Goal: Task Accomplishment & Management: Use online tool/utility

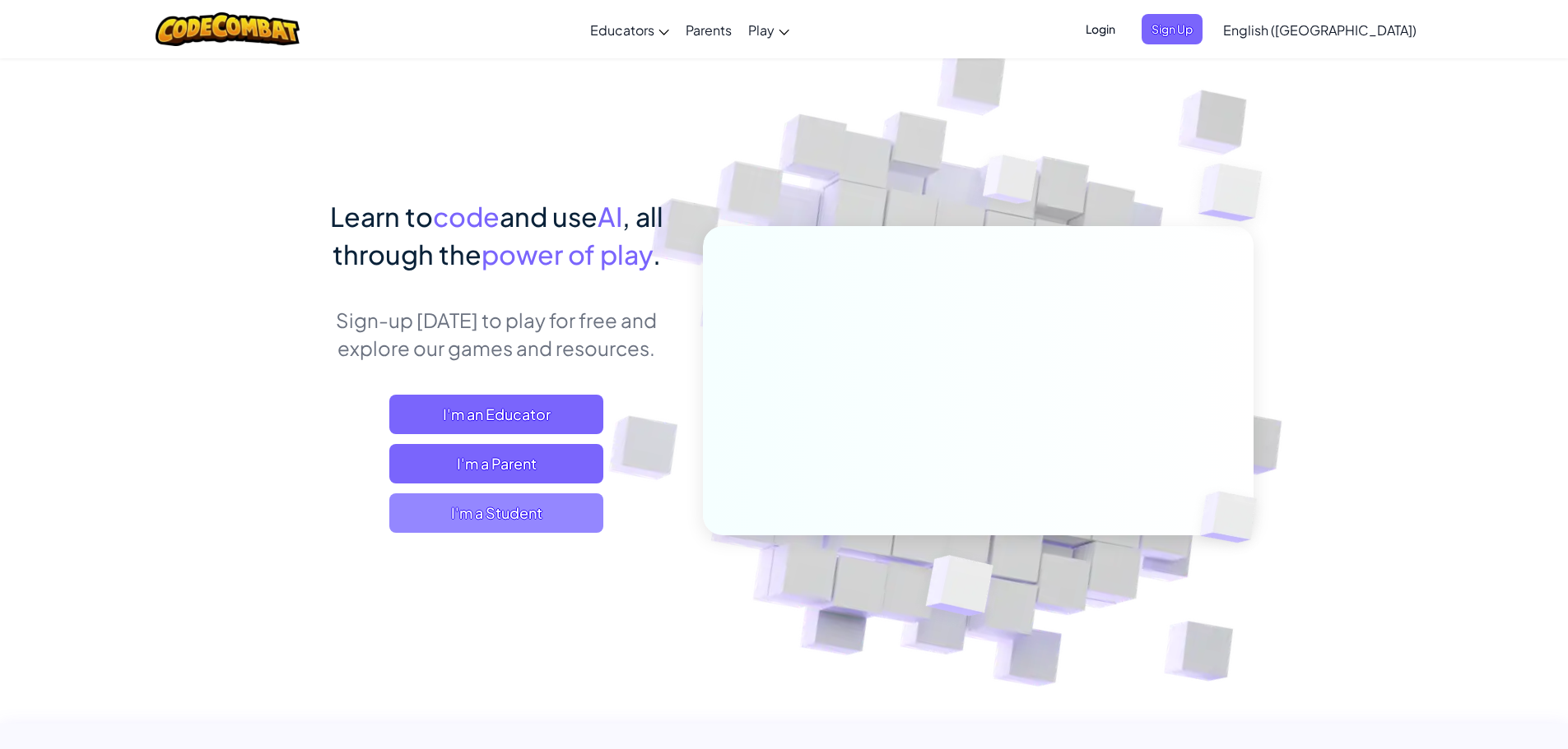
click at [514, 527] on span "I'm a Student" at bounding box center [496, 513] width 214 height 39
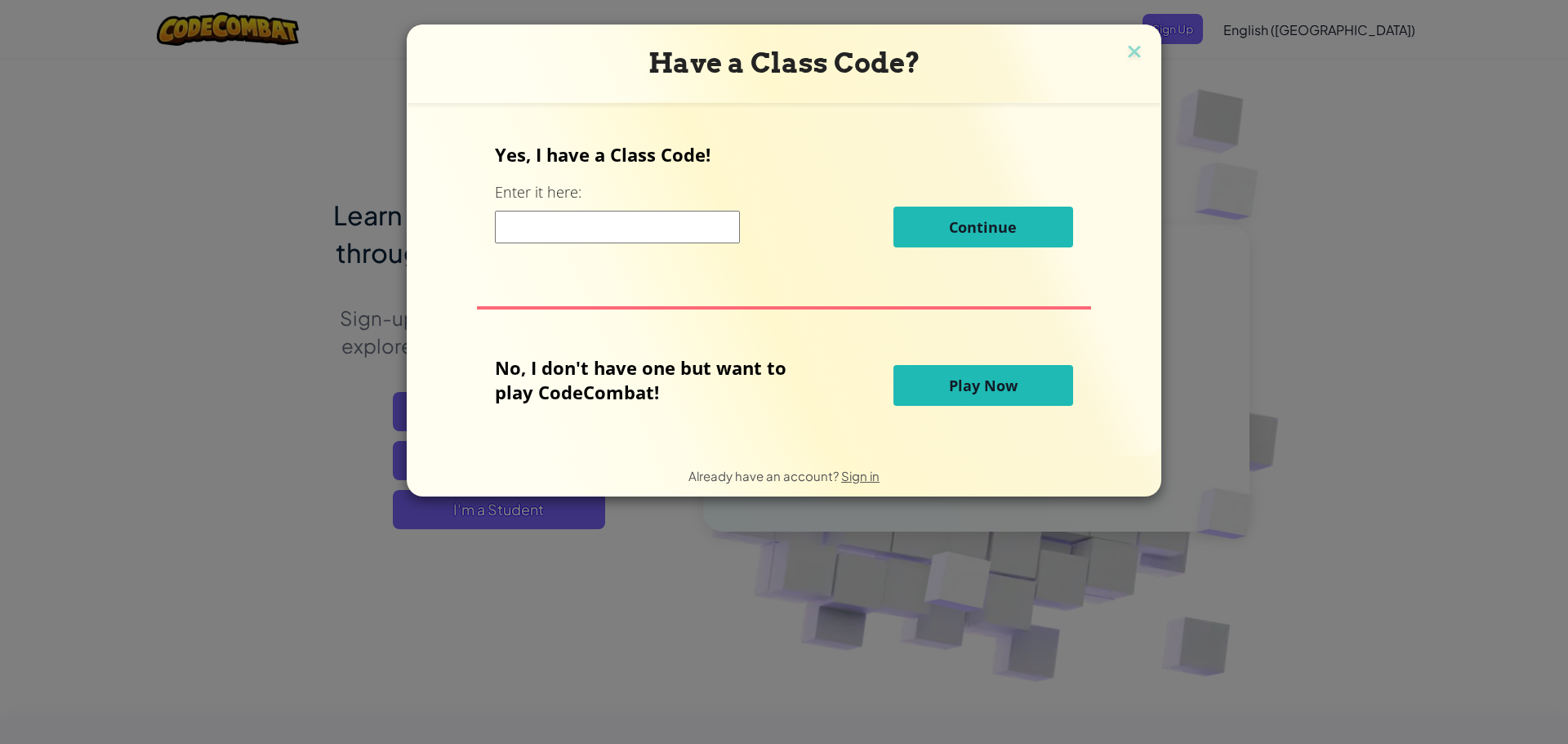
click at [1007, 395] on span "Play Now" at bounding box center [984, 385] width 69 height 19
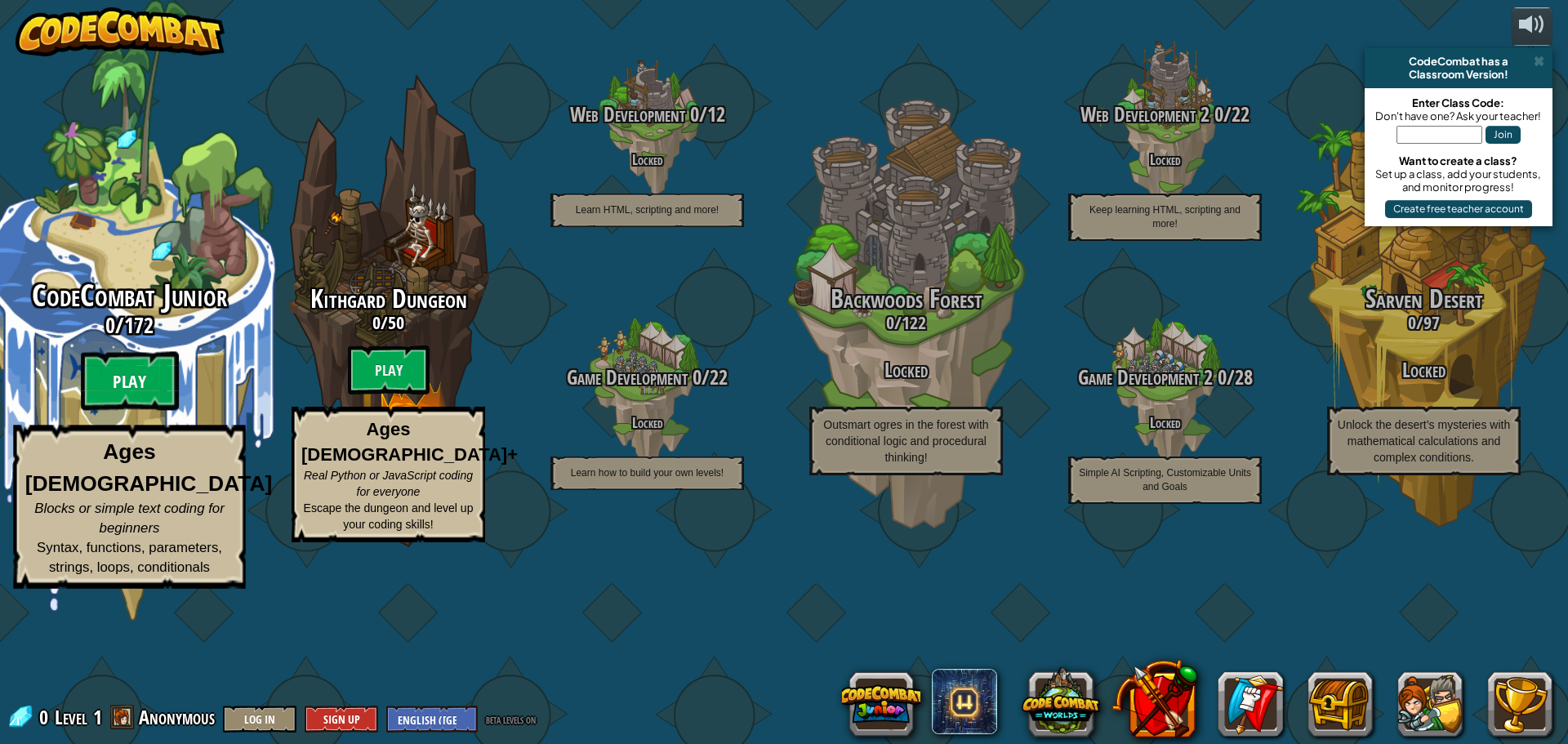
click at [144, 411] on btn "Play" at bounding box center [130, 382] width 98 height 59
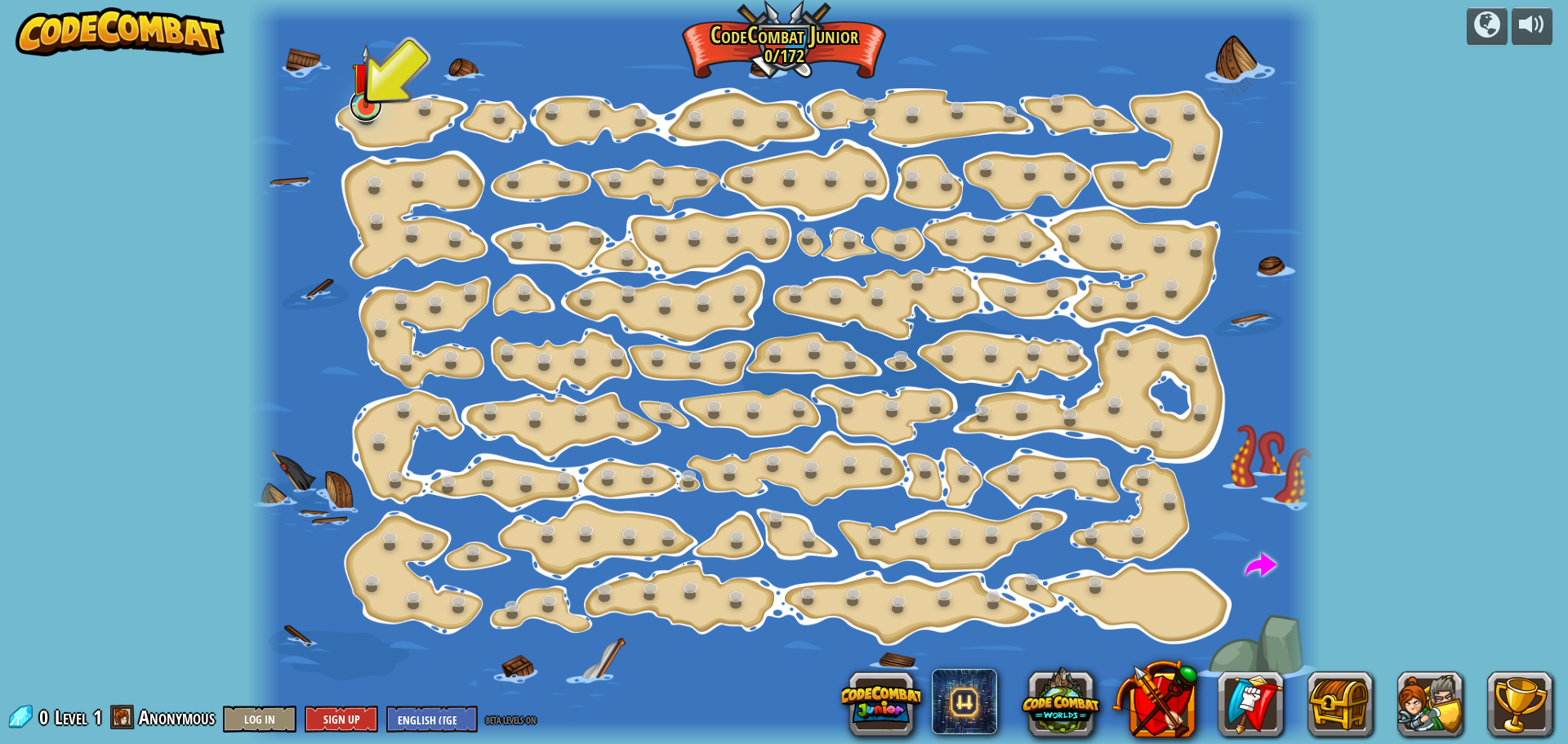
click at [371, 117] on link at bounding box center [365, 105] width 32 height 32
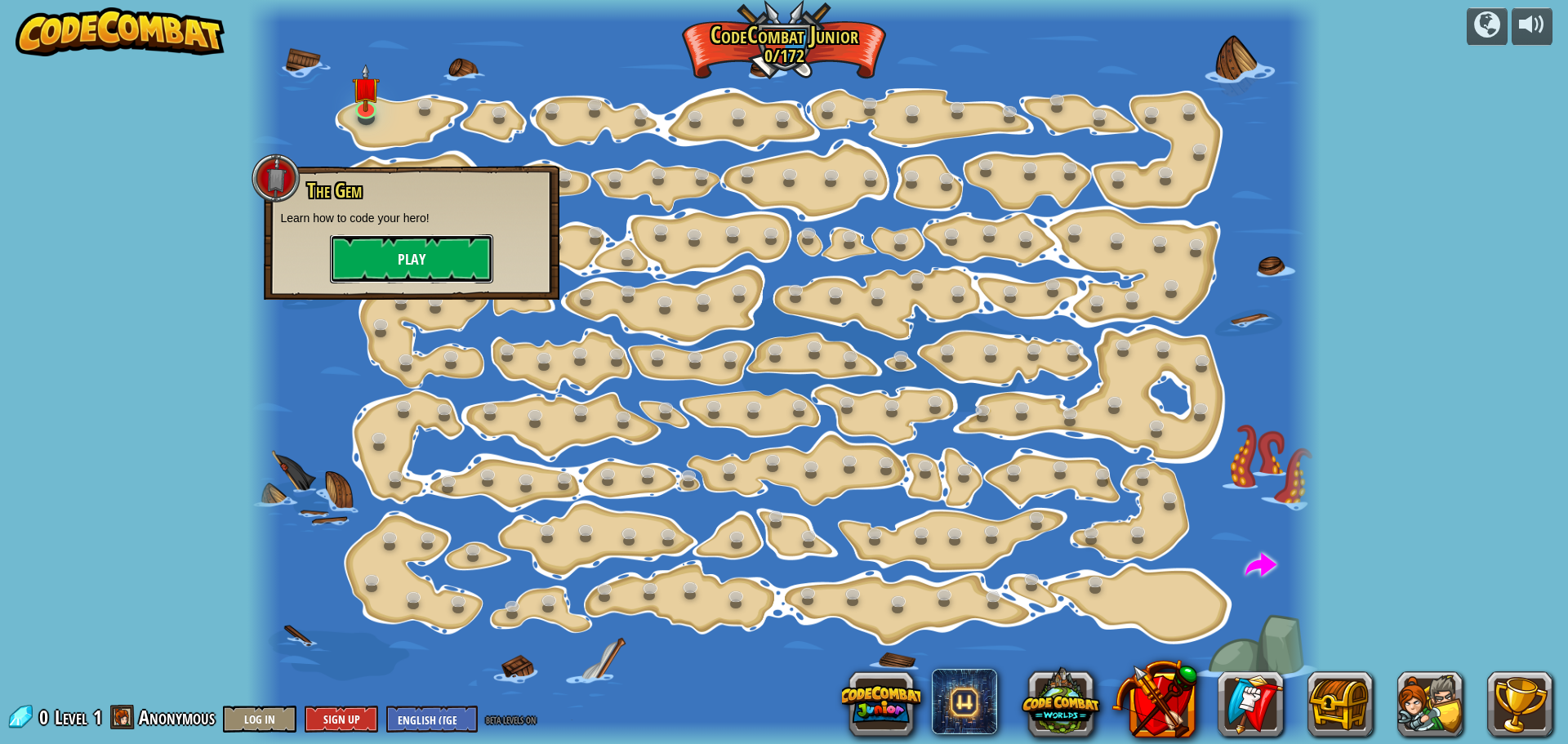
click at [414, 256] on button "Play" at bounding box center [411, 259] width 163 height 49
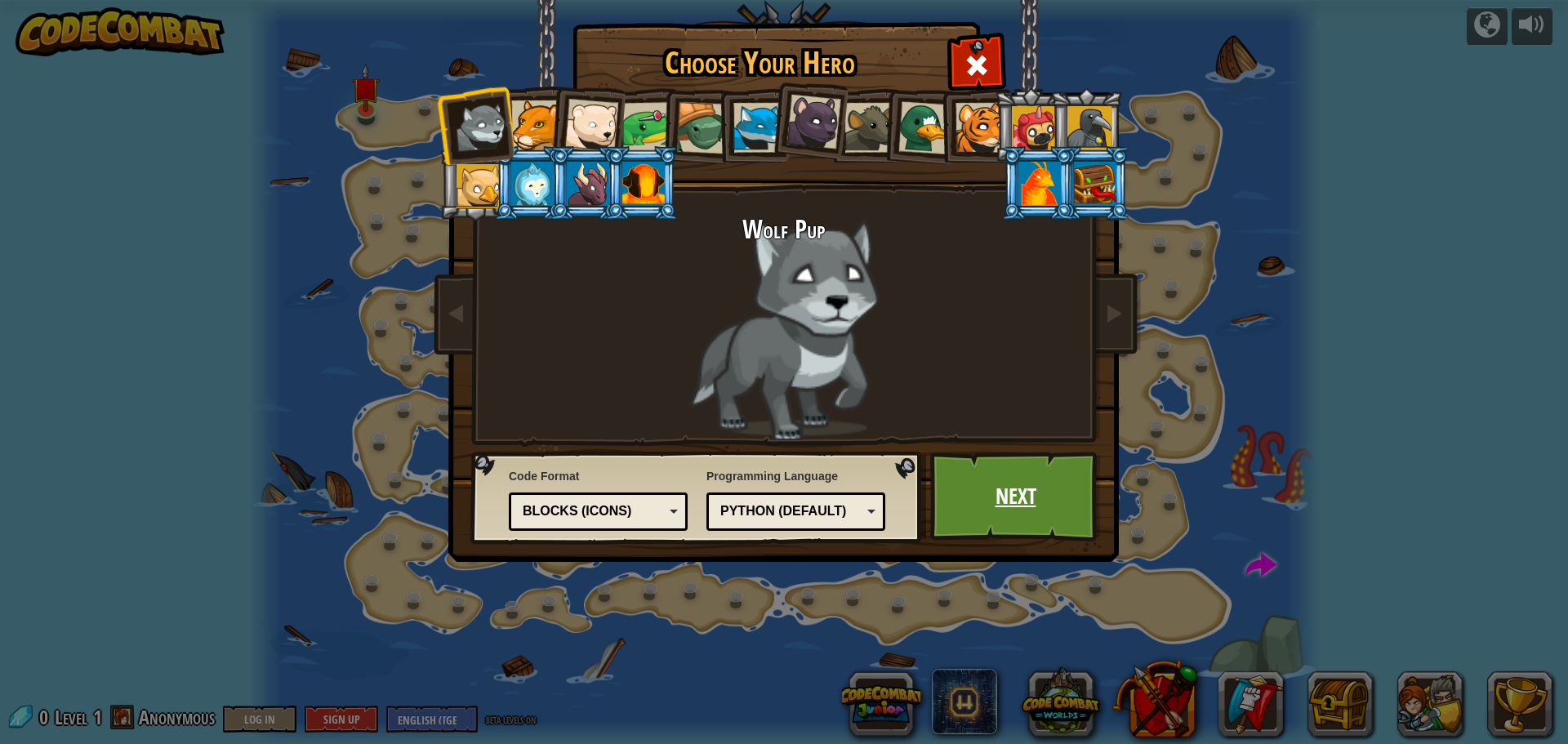
click at [1035, 513] on link "Next" at bounding box center [1016, 497] width 170 height 90
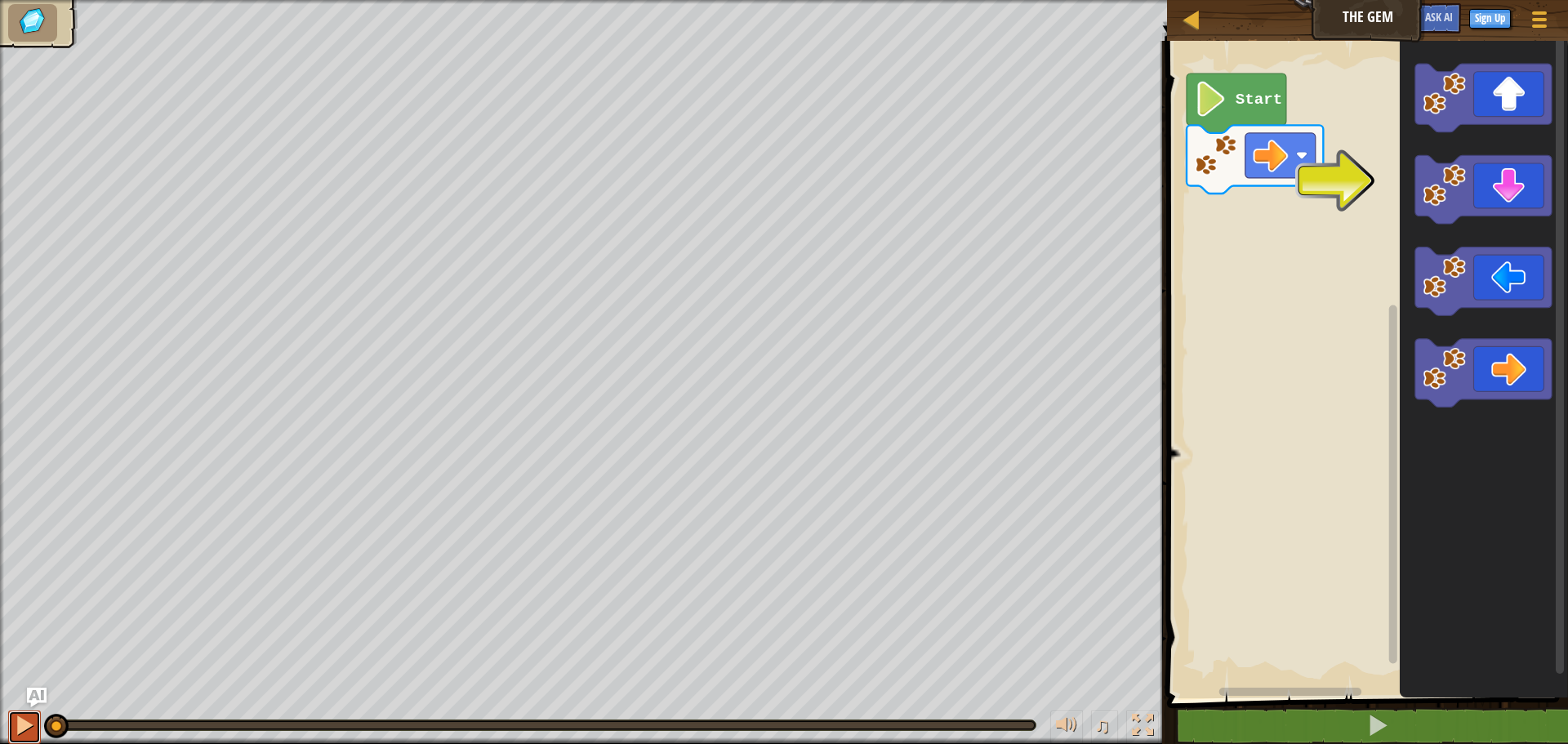
click at [31, 723] on div at bounding box center [24, 725] width 21 height 21
drag, startPoint x: 152, startPoint y: 729, endPoint x: 239, endPoint y: 738, distance: 87.5
click at [243, 738] on div "♫" at bounding box center [583, 721] width 1167 height 49
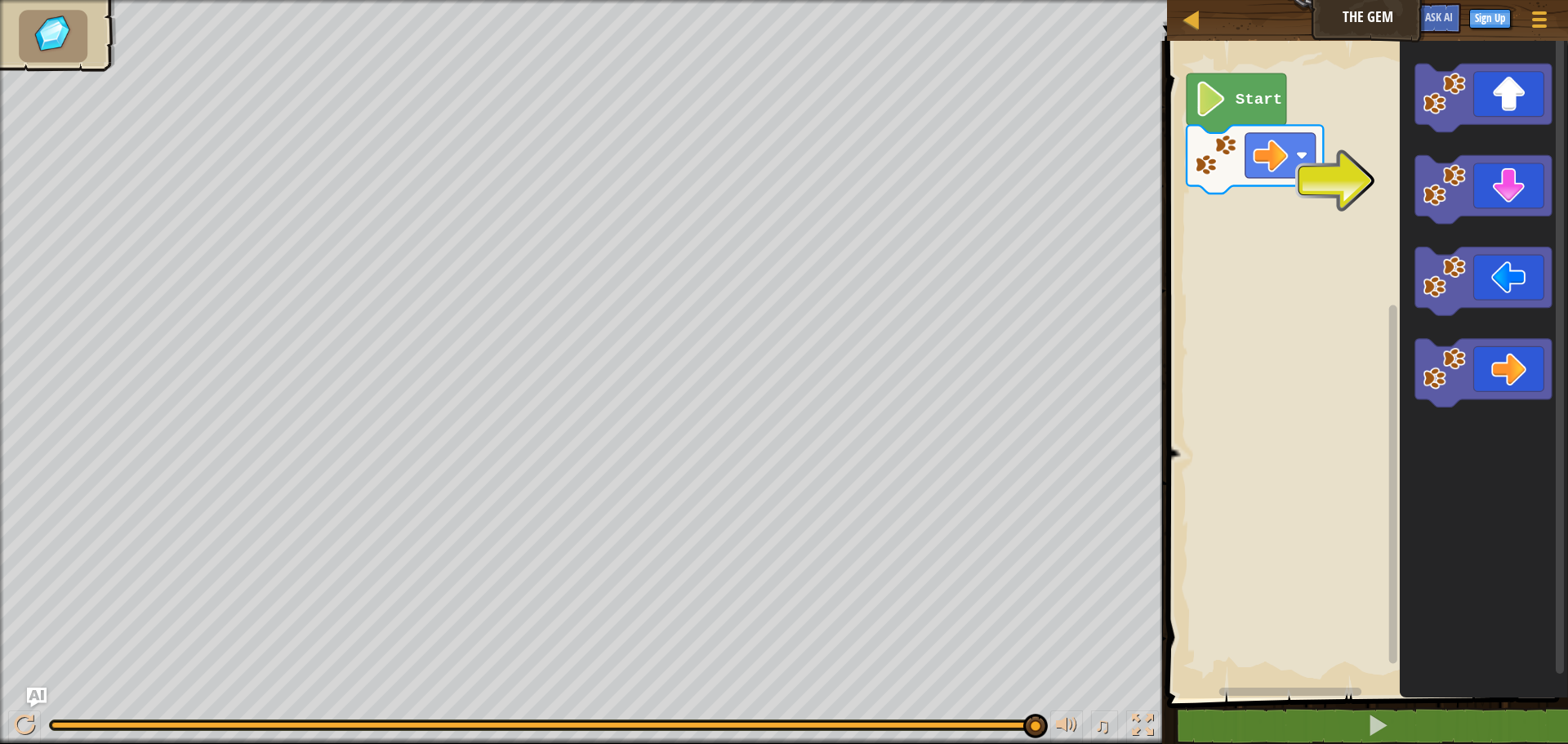
drag, startPoint x: 265, startPoint y: 730, endPoint x: 1567, endPoint y: 783, distance: 1303.1
click at [1555, 0] on html "Map The Gem Game Menu Sign Up Ask AI 1 הההההההההההההההההההההההההההההההההההההההה…" at bounding box center [784, 0] width 1568 height 0
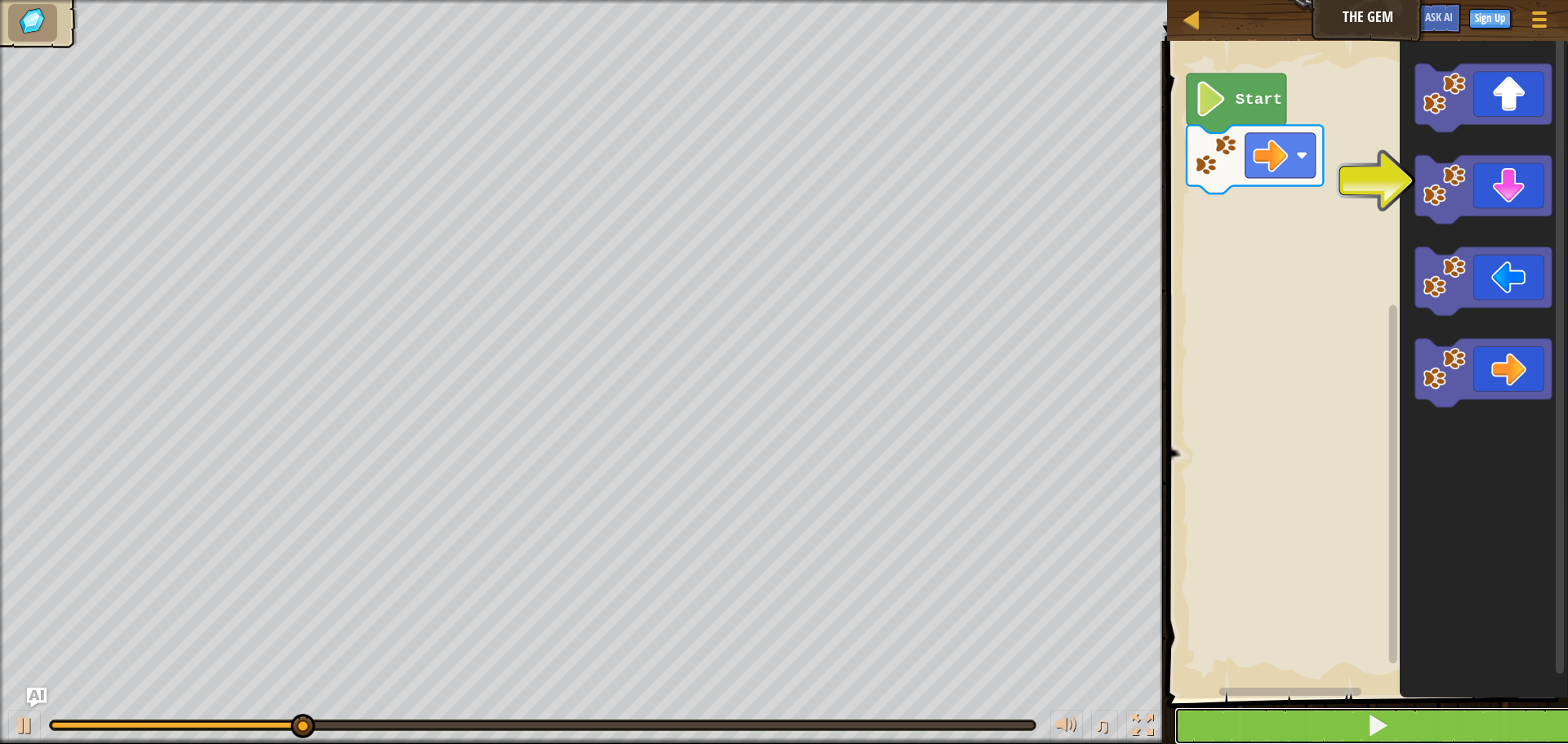
click at [1419, 723] on button at bounding box center [1377, 726] width 406 height 38
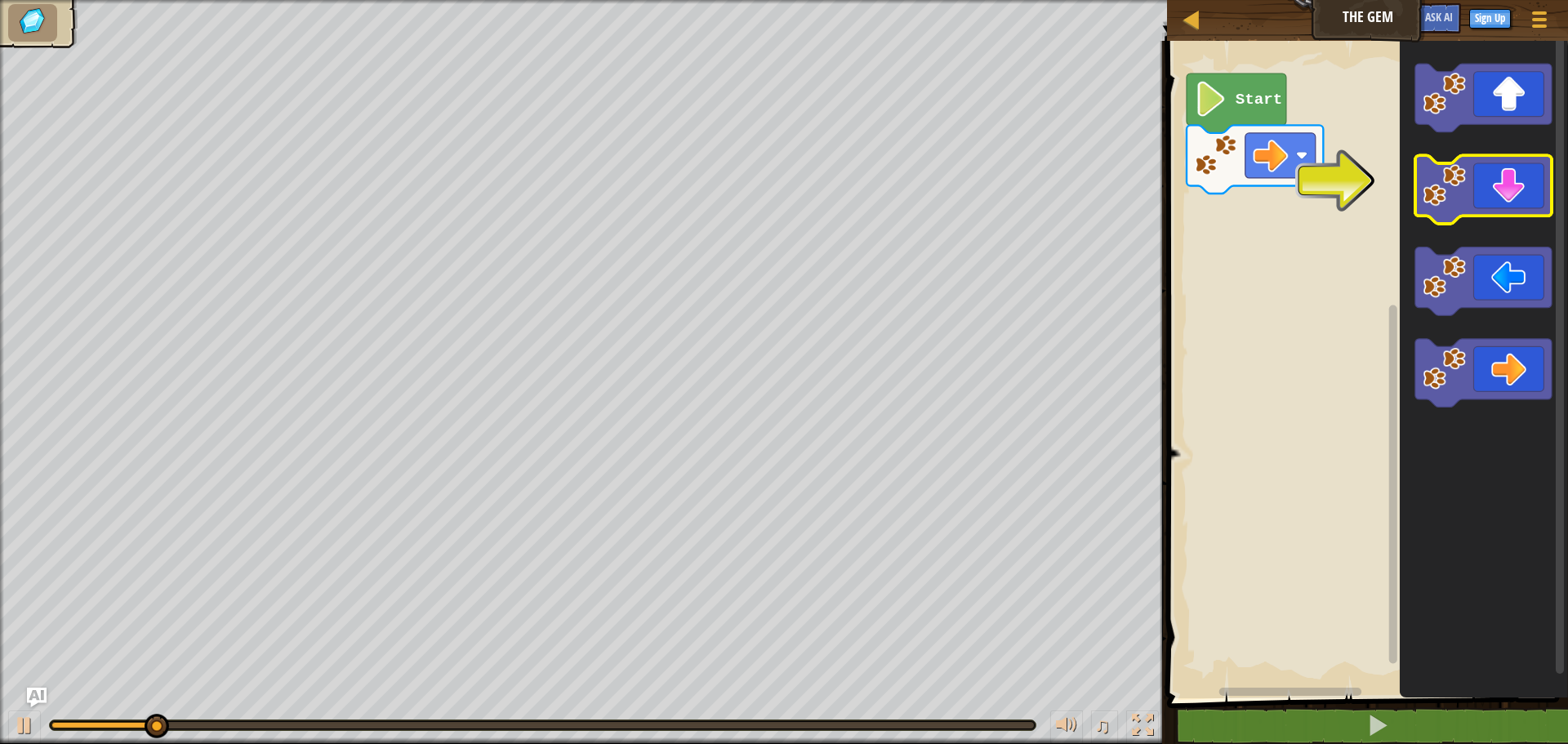
click at [1504, 201] on icon "Blockly Workspace" at bounding box center [1483, 190] width 136 height 69
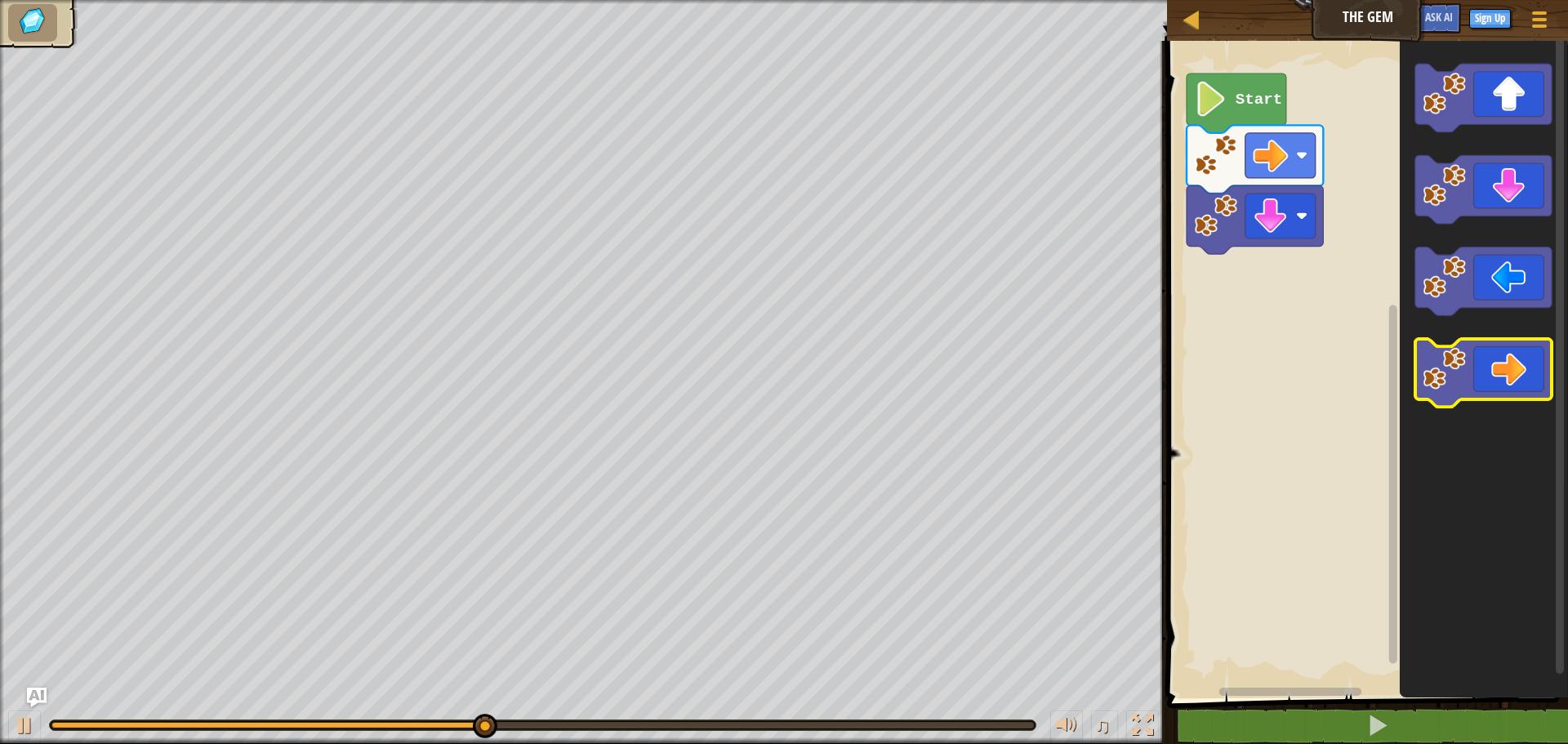
click at [1489, 371] on icon "Blockly Workspace" at bounding box center [1483, 373] width 136 height 69
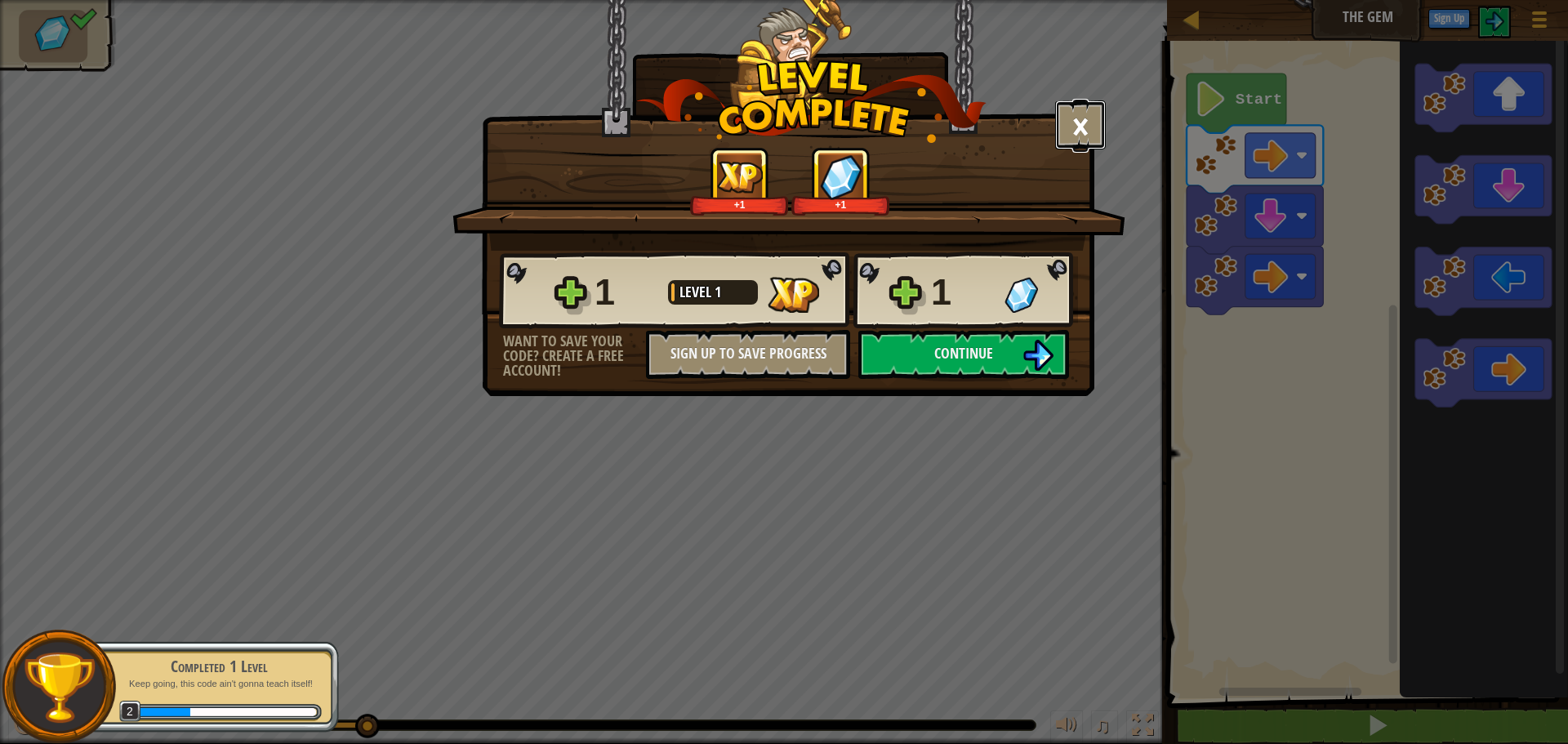
click at [1074, 142] on button "×" at bounding box center [1081, 124] width 51 height 49
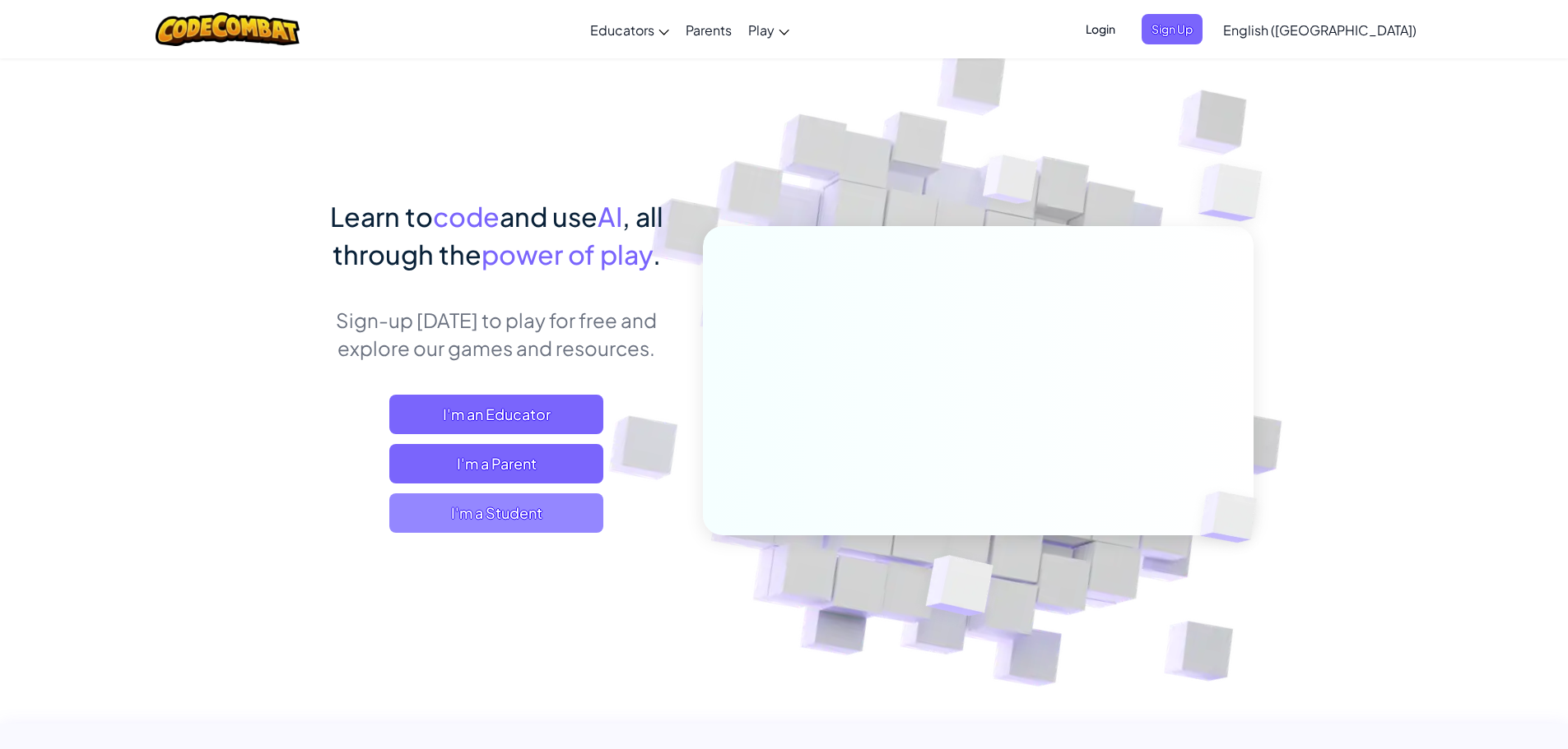
click at [526, 498] on span "I'm a Student" at bounding box center [496, 513] width 214 height 39
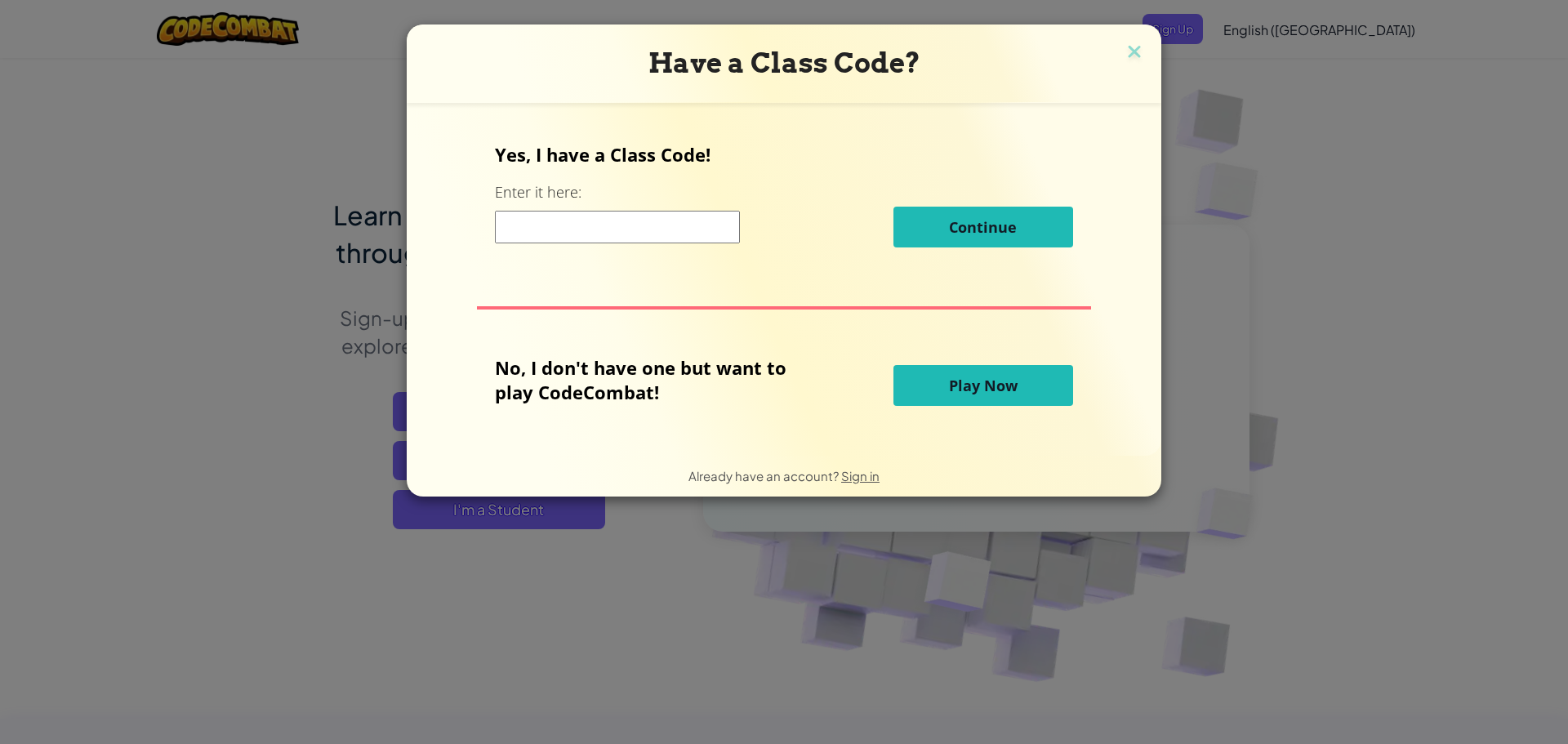
click at [920, 377] on button "Play Now" at bounding box center [984, 385] width 180 height 41
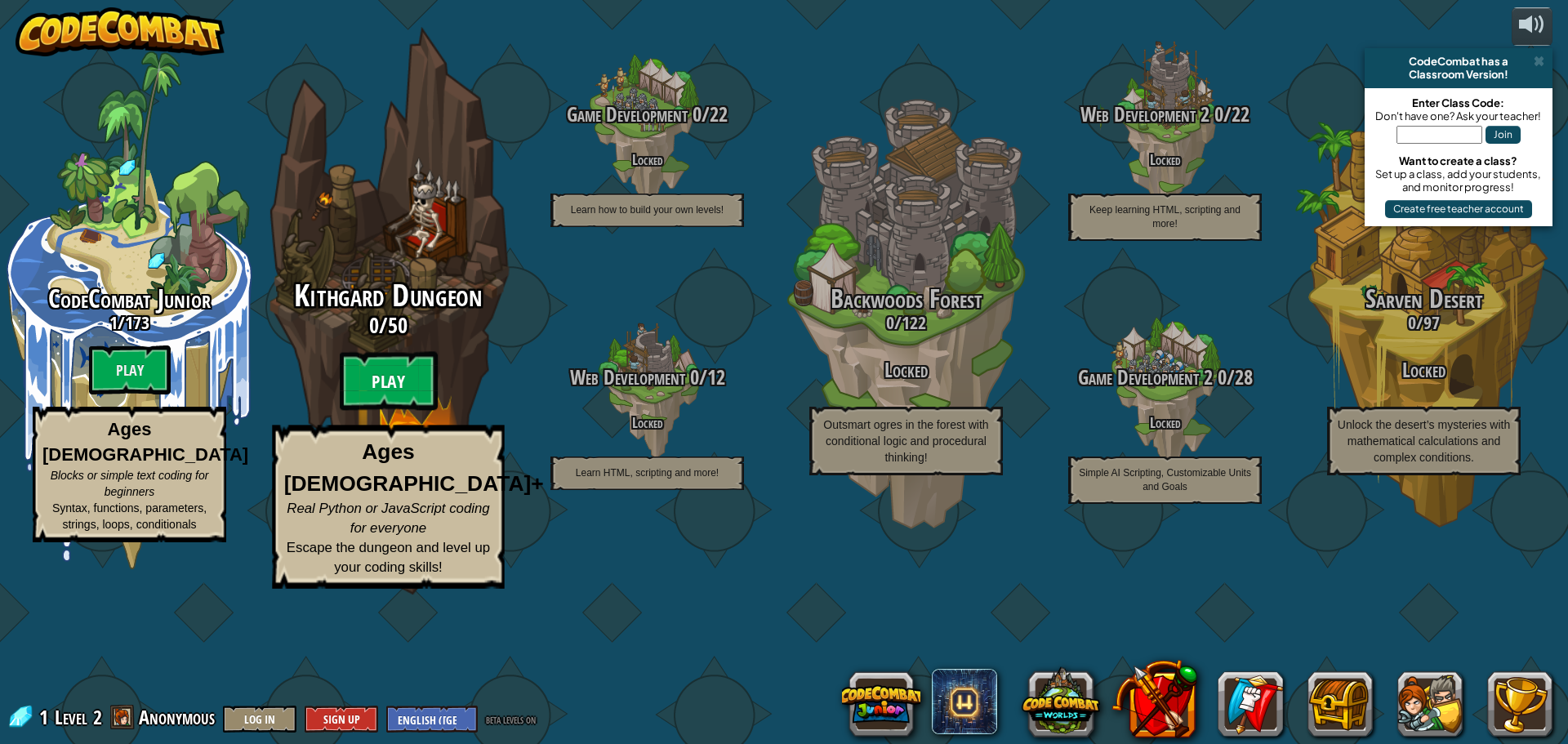
click at [376, 411] on btn "Play" at bounding box center [389, 382] width 98 height 59
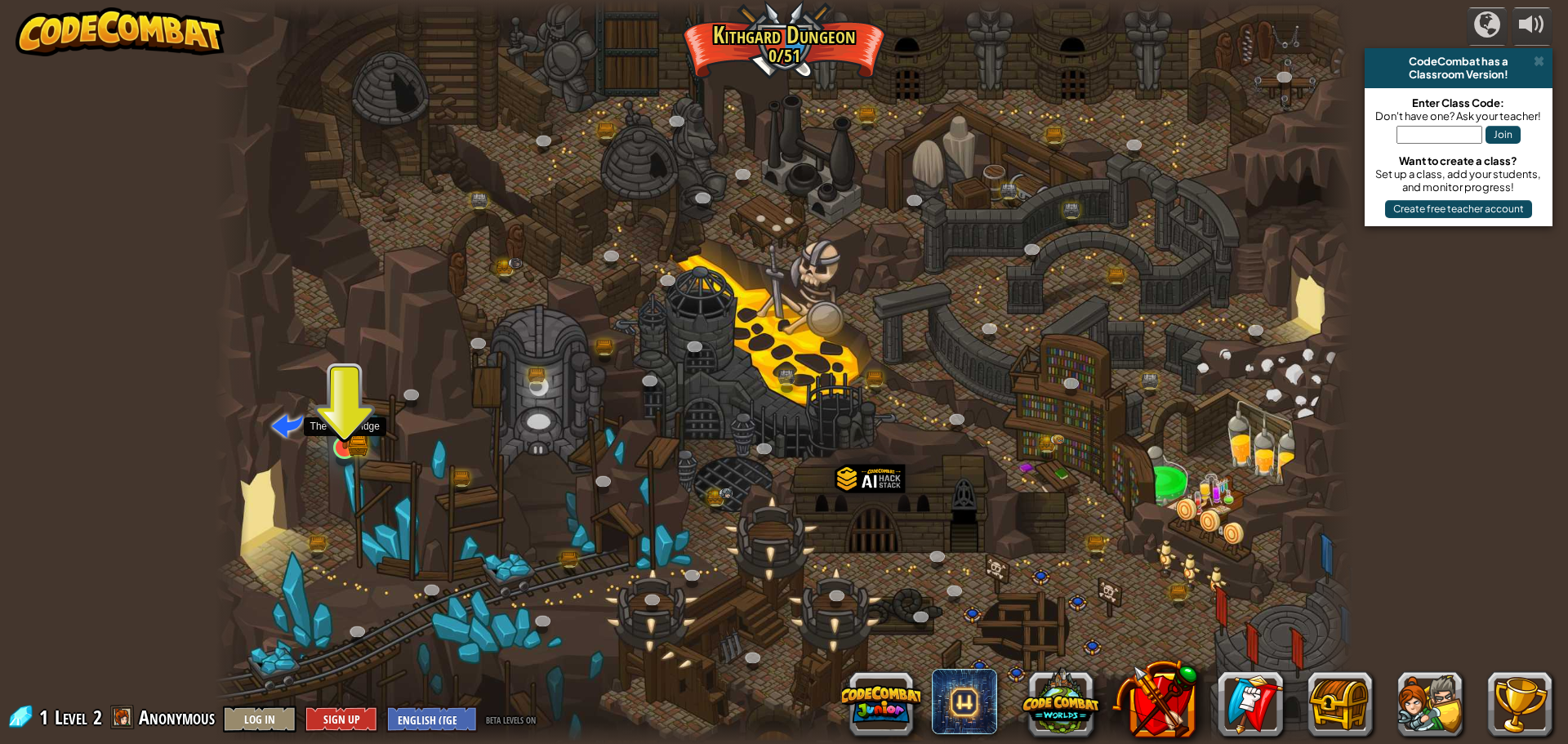
click at [351, 443] on img at bounding box center [345, 417] width 31 height 67
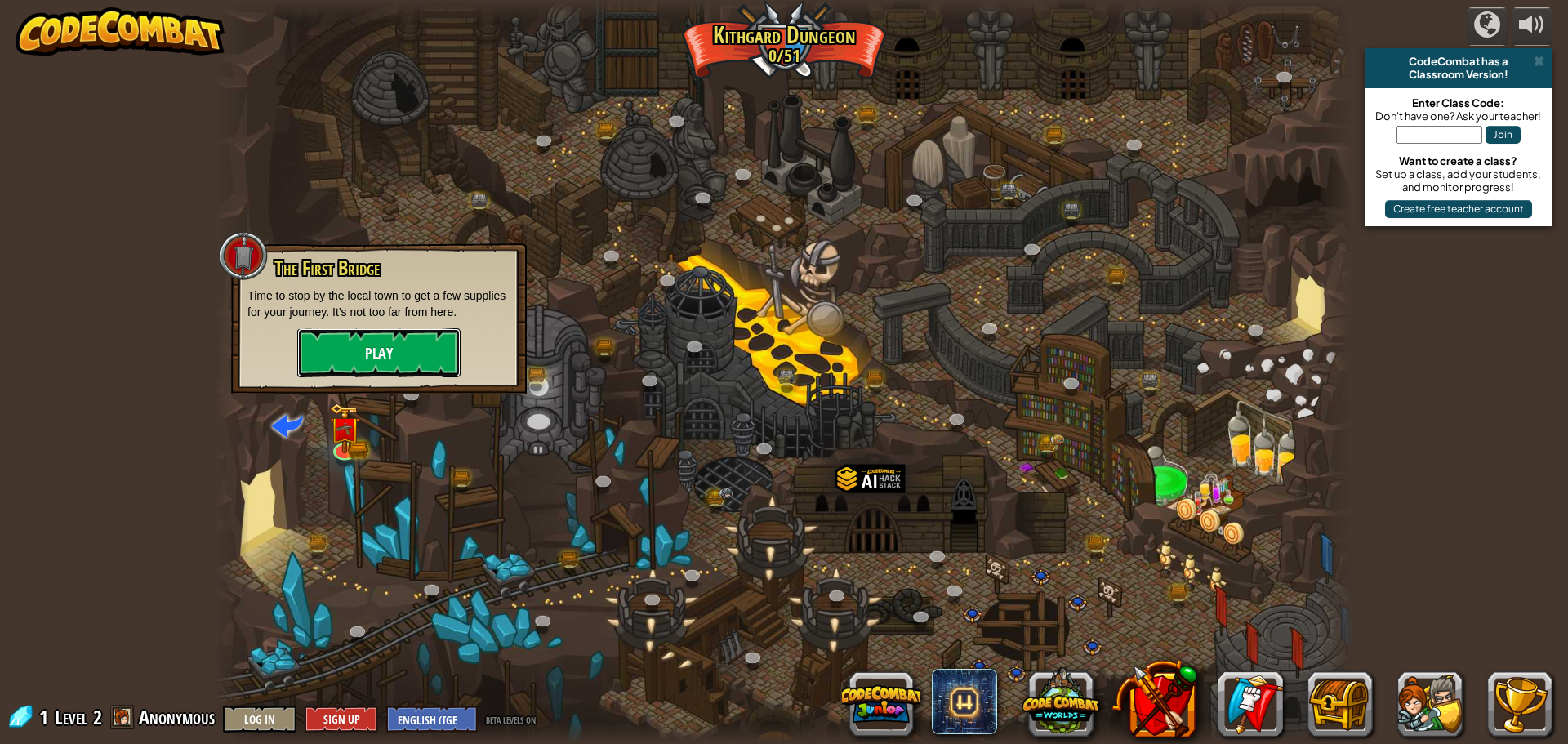
click at [366, 363] on button "Play" at bounding box center [379, 353] width 163 height 49
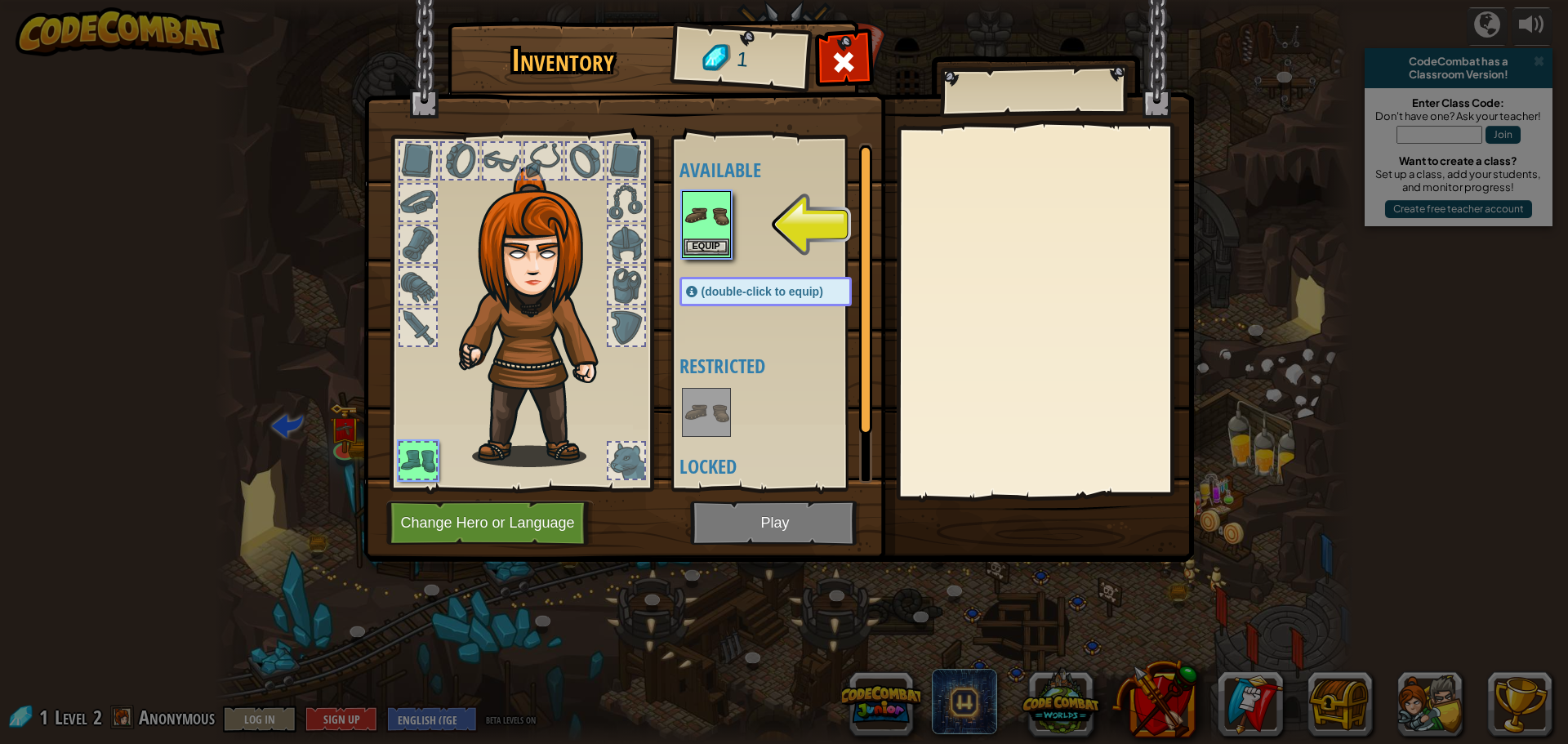
click at [714, 235] on img at bounding box center [706, 215] width 45 height 45
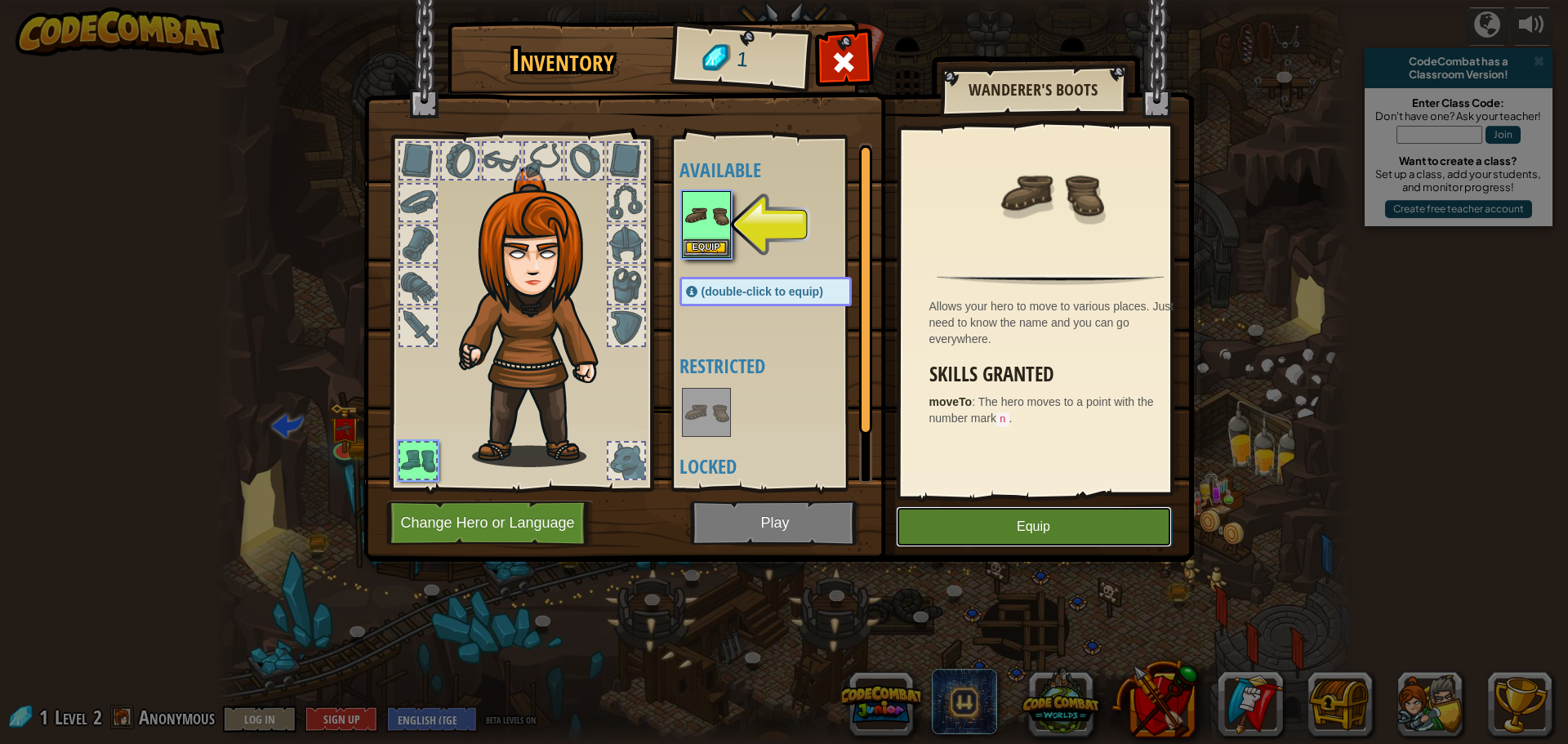
click at [1031, 523] on button "Equip" at bounding box center [1035, 527] width 276 height 41
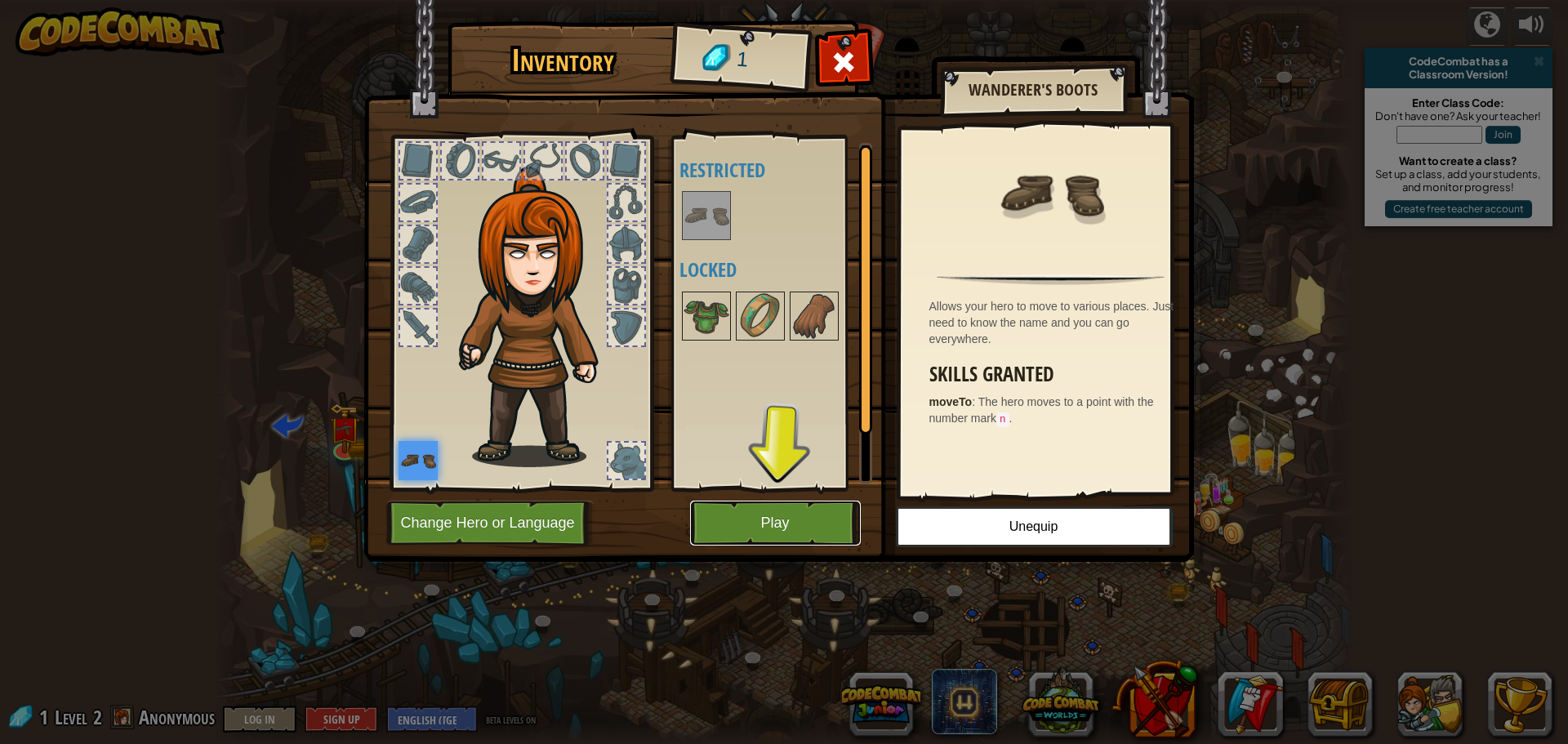
click at [793, 530] on button "Play" at bounding box center [775, 523] width 170 height 45
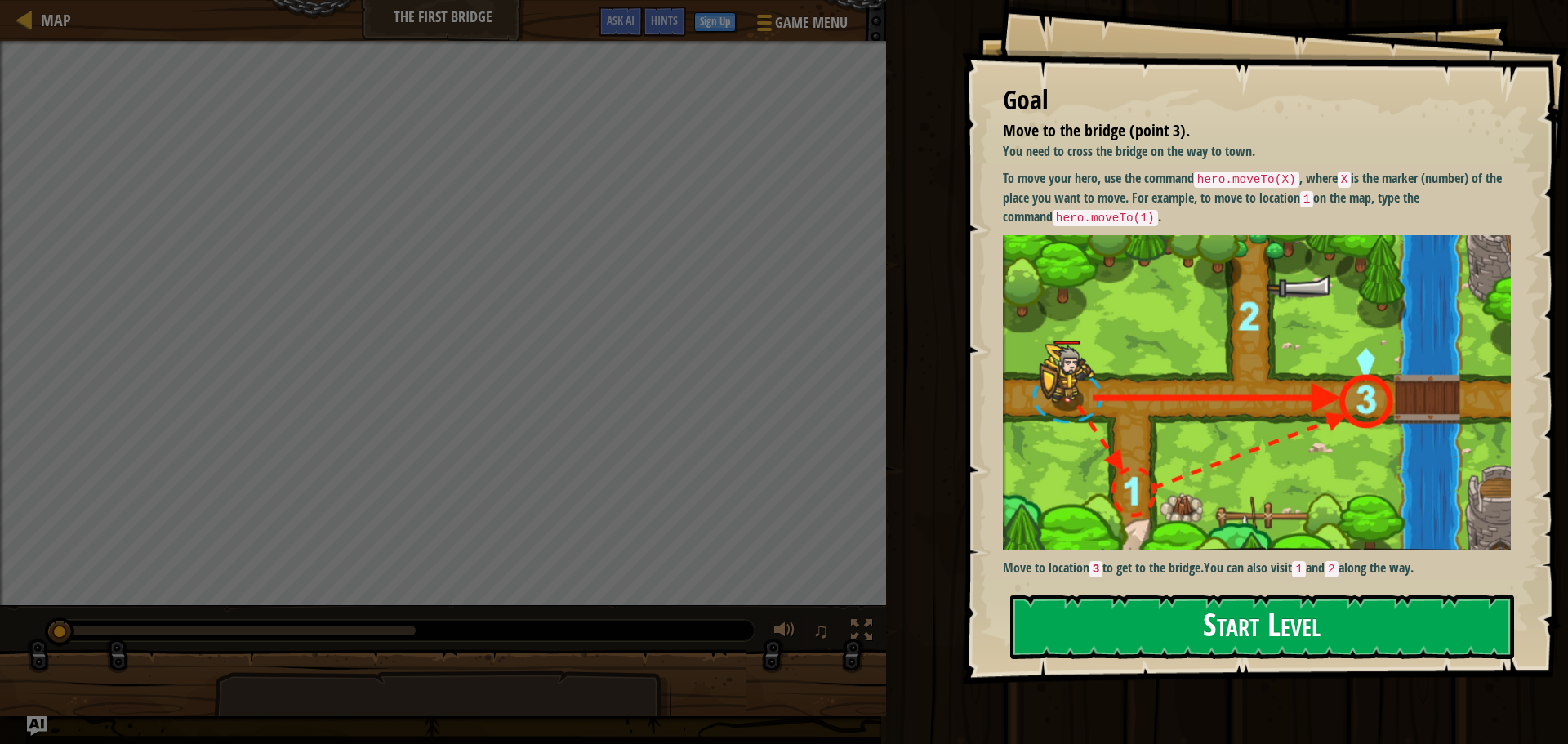
click at [1083, 606] on button "Start Level" at bounding box center [1262, 627] width 504 height 65
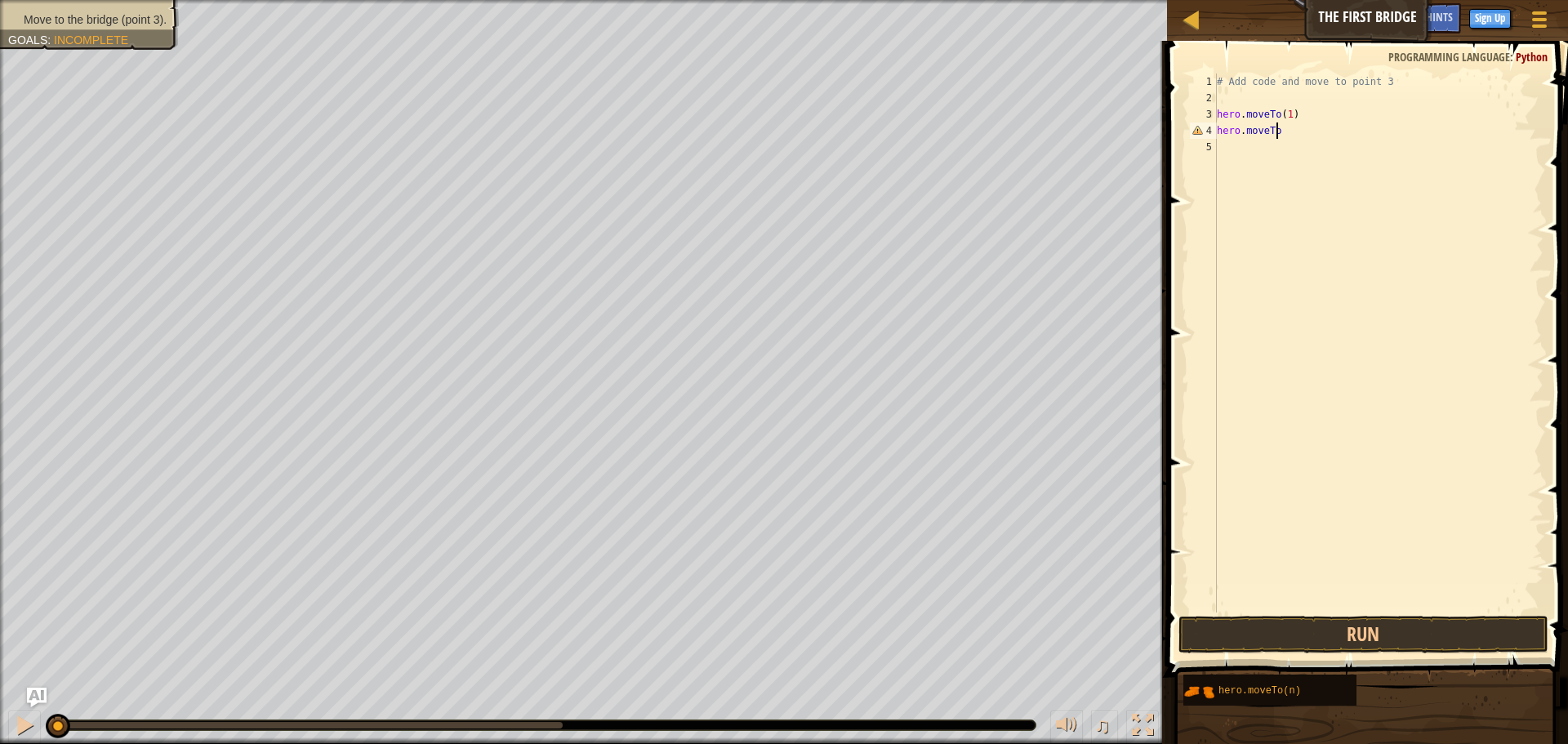
scroll to position [7, 5]
type textarea "hero.moveTo(1)"
click at [1301, 627] on button "Run" at bounding box center [1364, 635] width 370 height 38
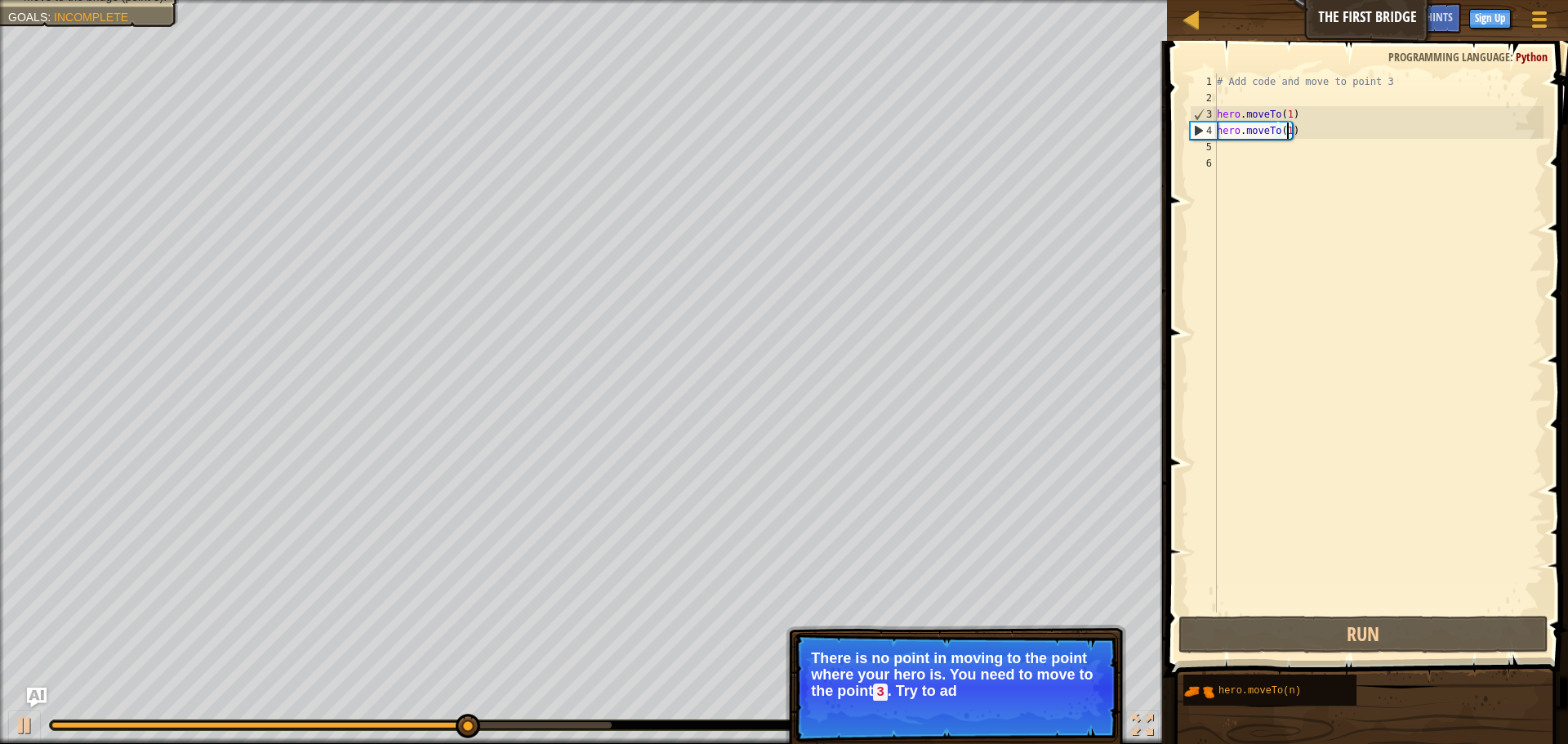
click at [1288, 131] on div "# Add code and move to point 3 hero . moveTo ( 1 ) hero . moveTo ( 1 )" at bounding box center [1379, 359] width 330 height 572
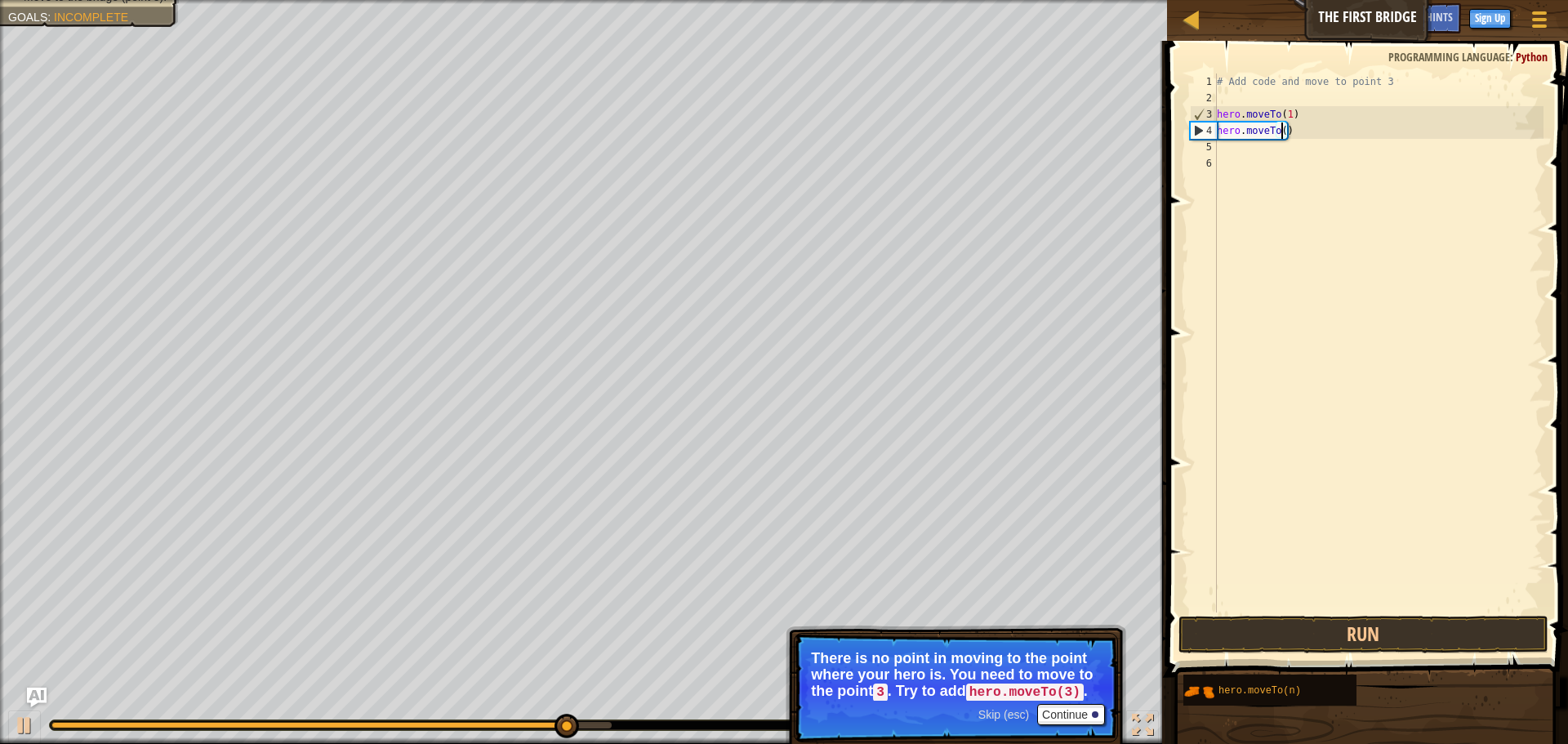
type textarea "hero.moveTo(3)"
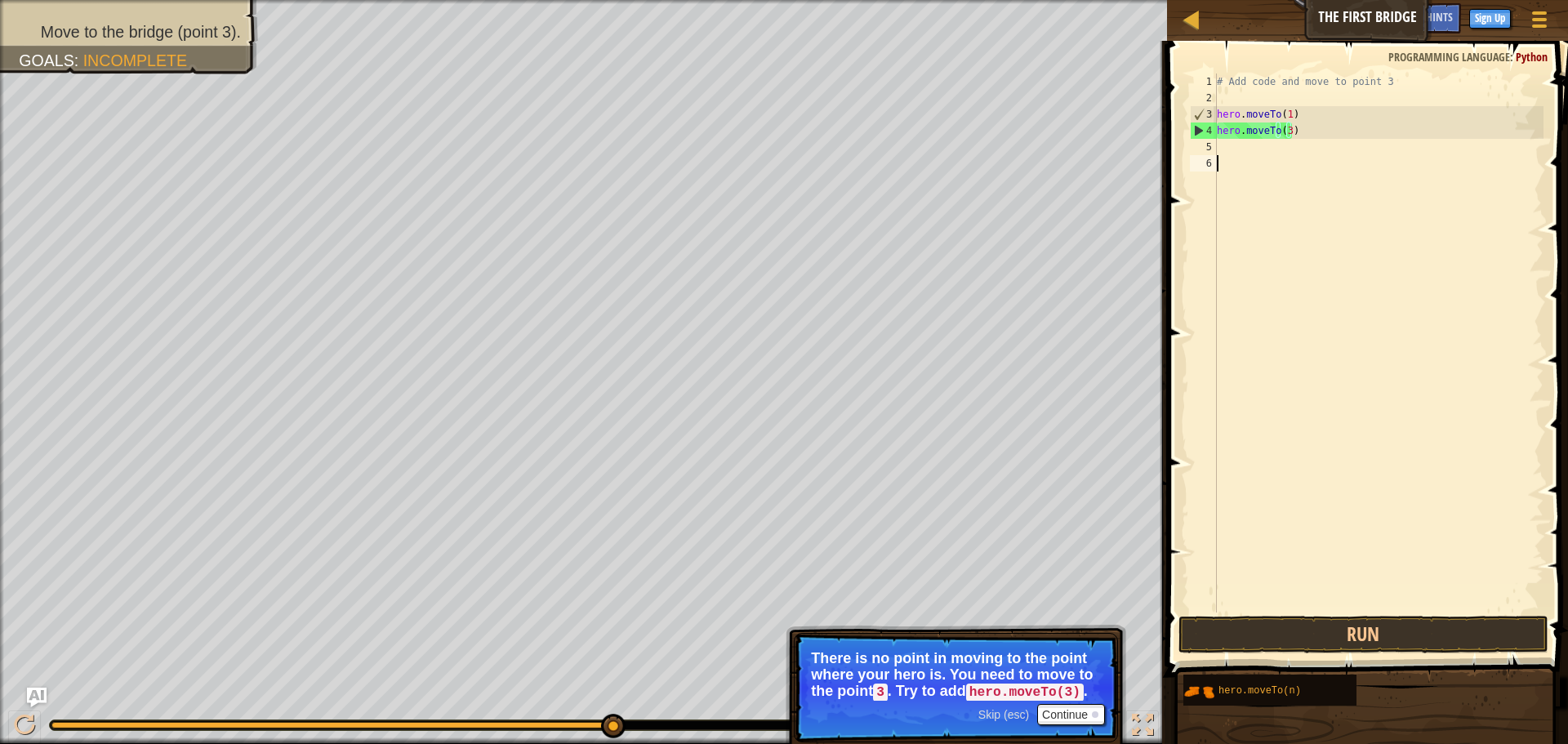
click at [1331, 410] on div "# Add code and move to point 3 hero . moveTo ( 1 ) hero . moveTo ( 3 )" at bounding box center [1379, 359] width 330 height 572
drag, startPoint x: 1346, startPoint y: 613, endPoint x: 1340, endPoint y: 629, distance: 17.1
click at [1343, 626] on div "1 2 3 4 5 6 # Add code and move to point 3 hero . moveTo ( 1 ) hero . moveTo ( …" at bounding box center [1365, 391] width 406 height 685
click at [1339, 630] on button "Run" at bounding box center [1364, 635] width 370 height 38
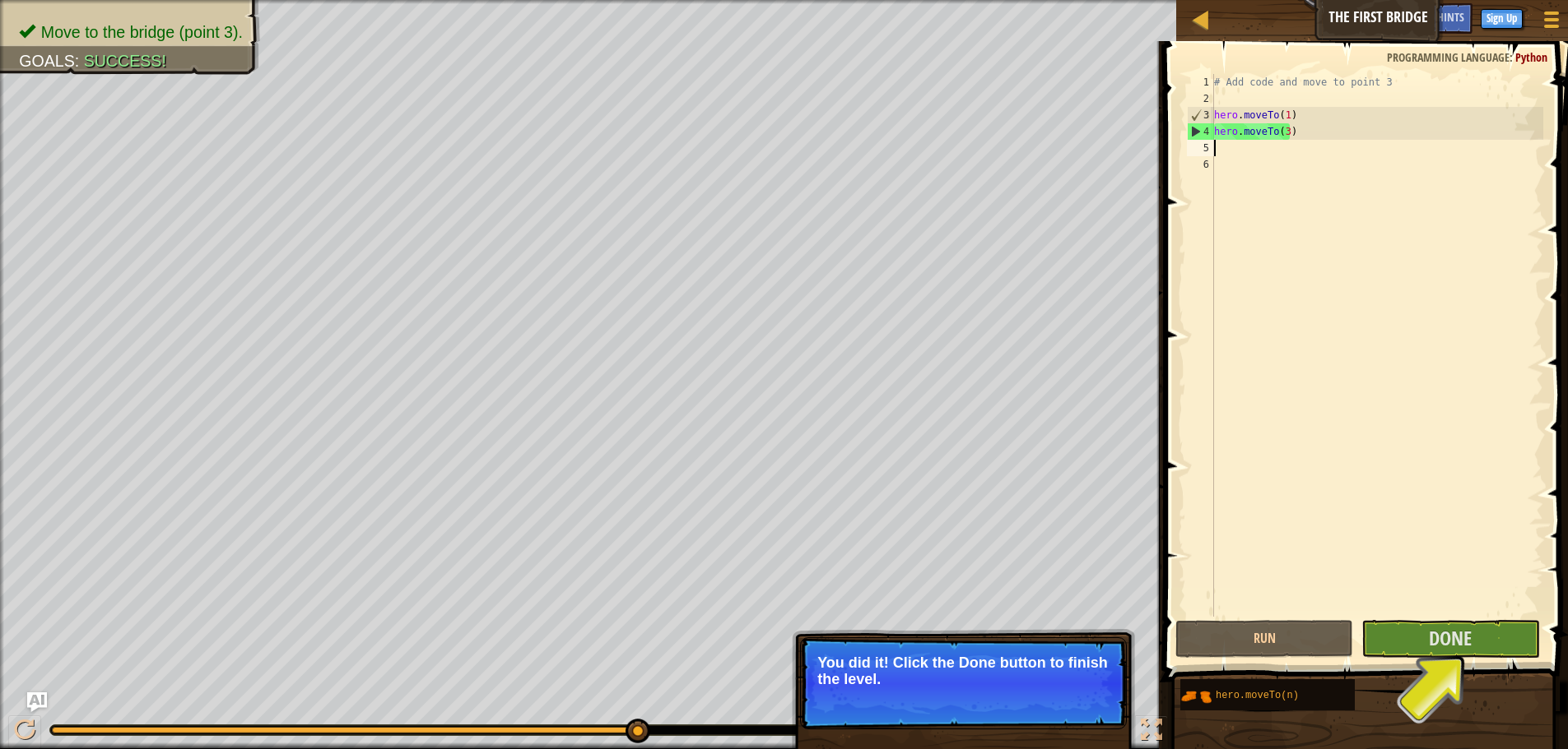
click at [1224, 150] on div "# Add code and move to point 3 hero . moveTo ( 1 ) hero . moveTo ( 3 )" at bounding box center [1377, 361] width 332 height 576
click at [1403, 644] on button "Done" at bounding box center [1450, 639] width 178 height 38
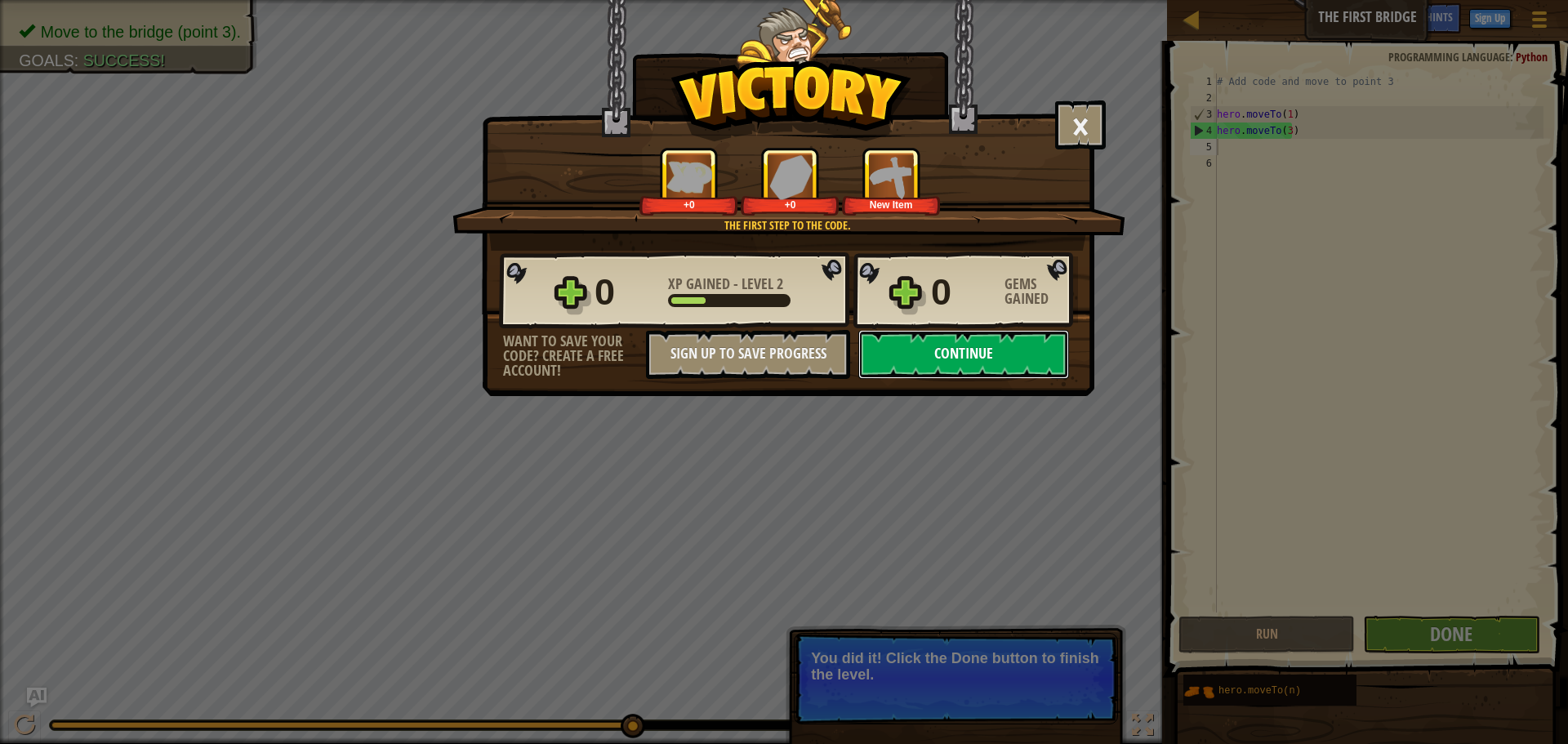
click at [981, 349] on button "Continue" at bounding box center [964, 354] width 211 height 49
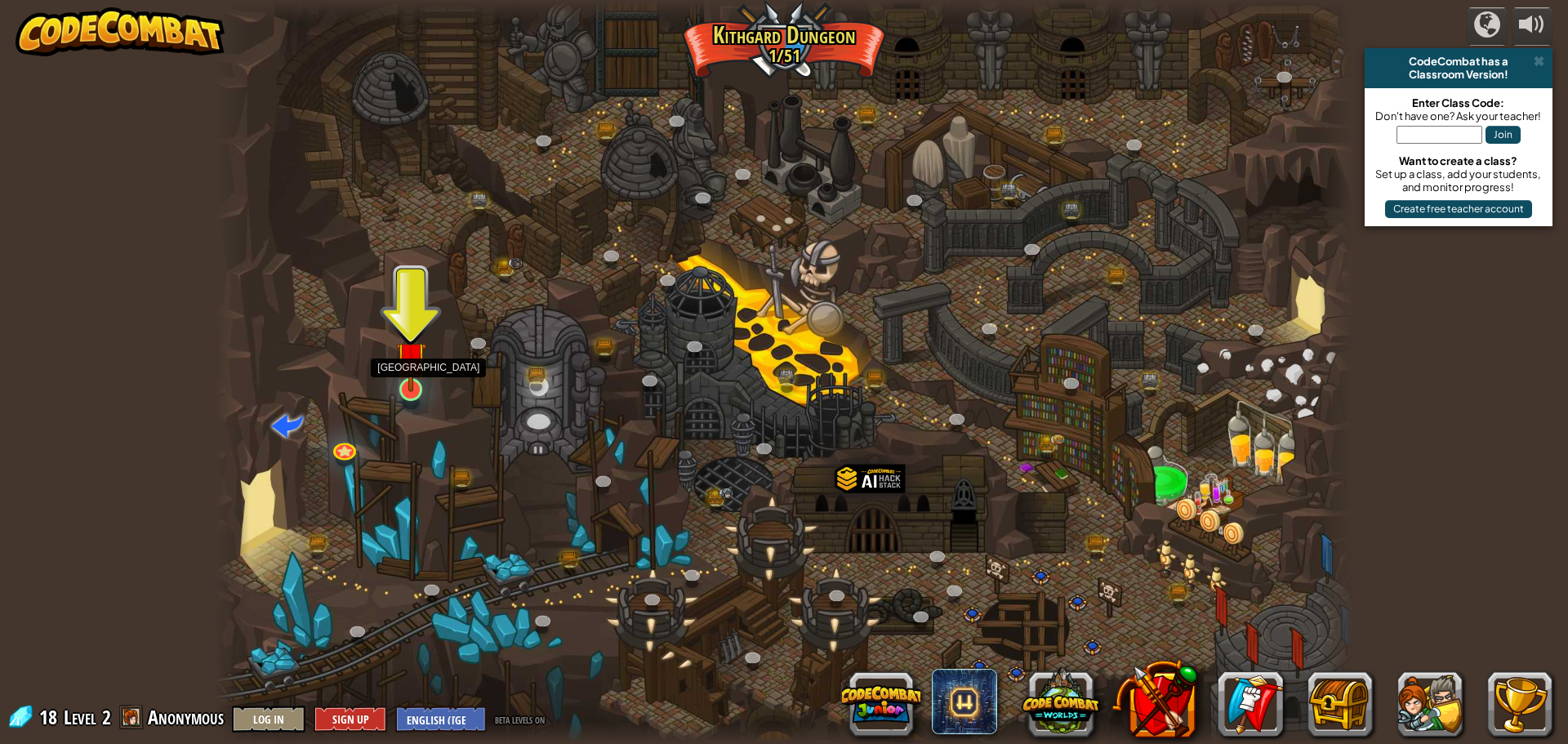
click at [405, 379] on img at bounding box center [411, 356] width 31 height 69
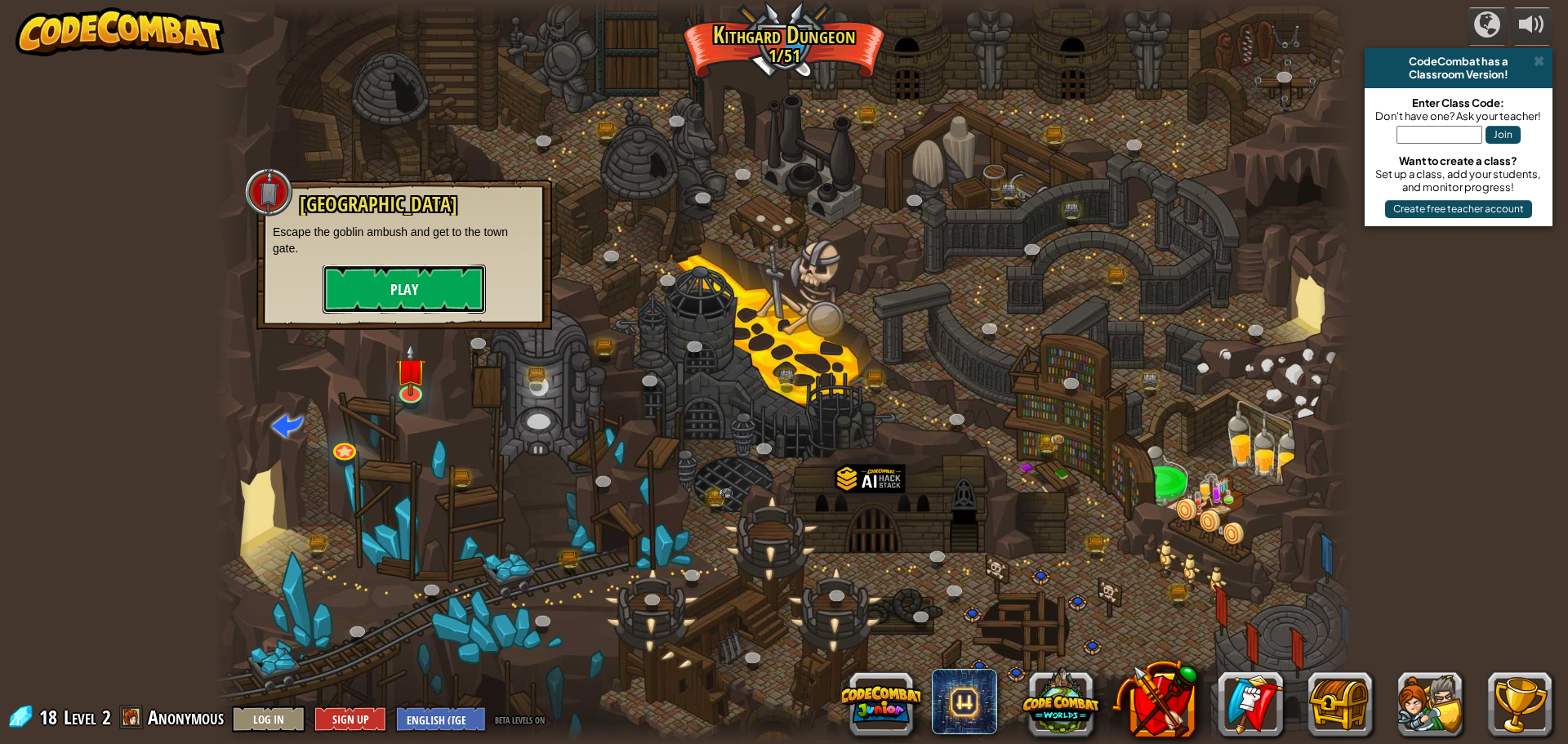
click at [391, 288] on button "Play" at bounding box center [404, 289] width 163 height 49
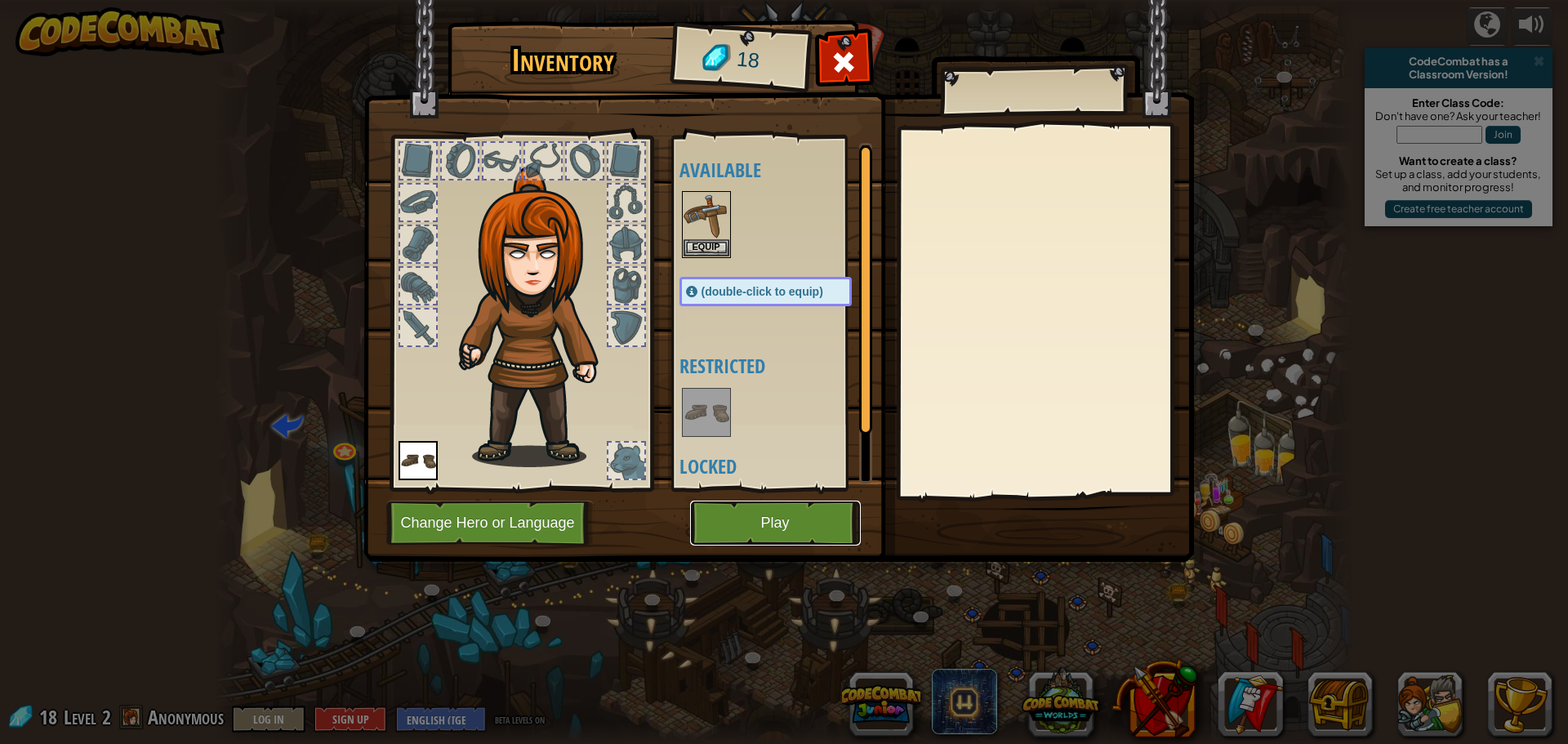
click at [769, 535] on button "Play" at bounding box center [775, 523] width 170 height 45
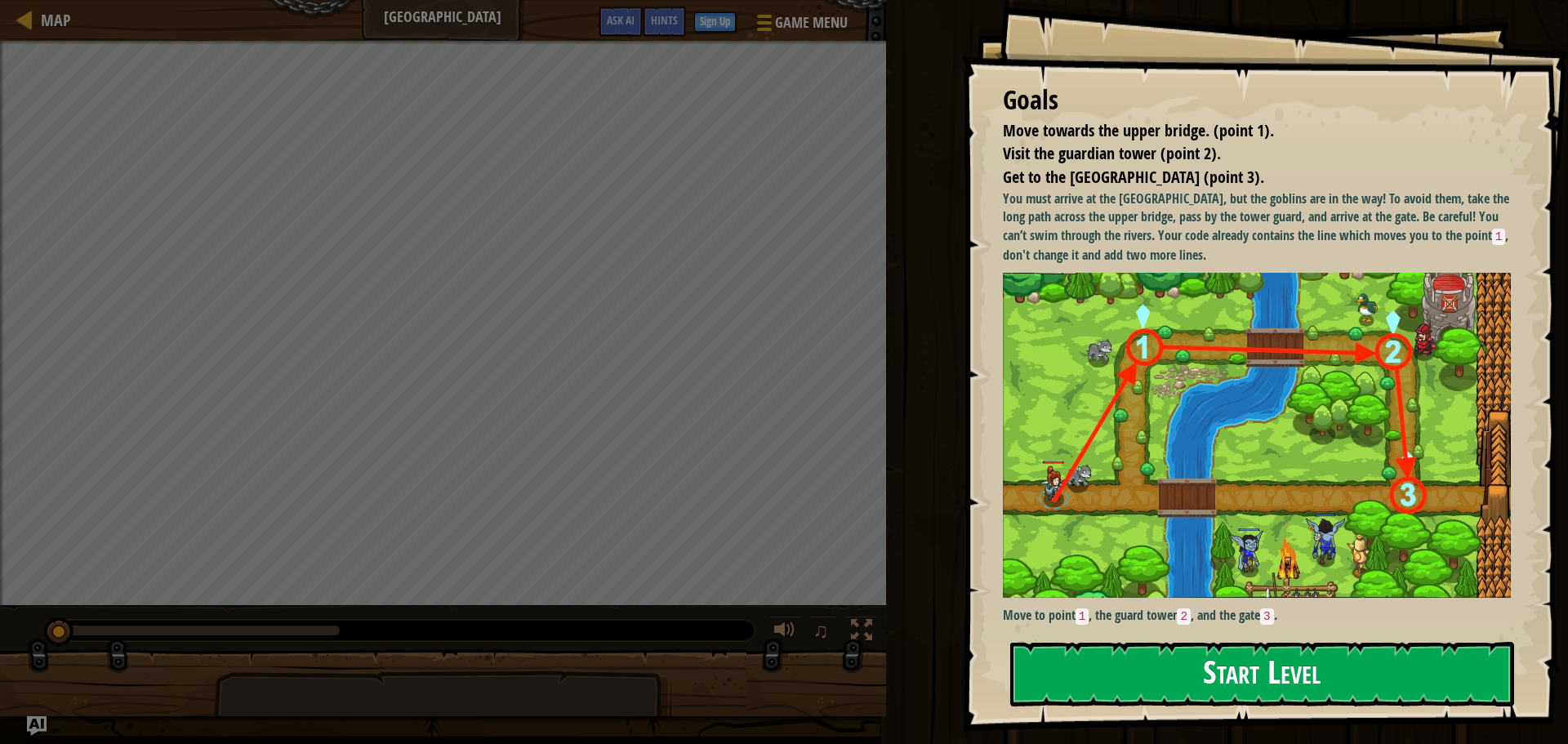
click at [1187, 365] on div "Goals Move towards the upper bridge. (point 1). Visit the guardian tower (point…" at bounding box center [1265, 366] width 606 height 732
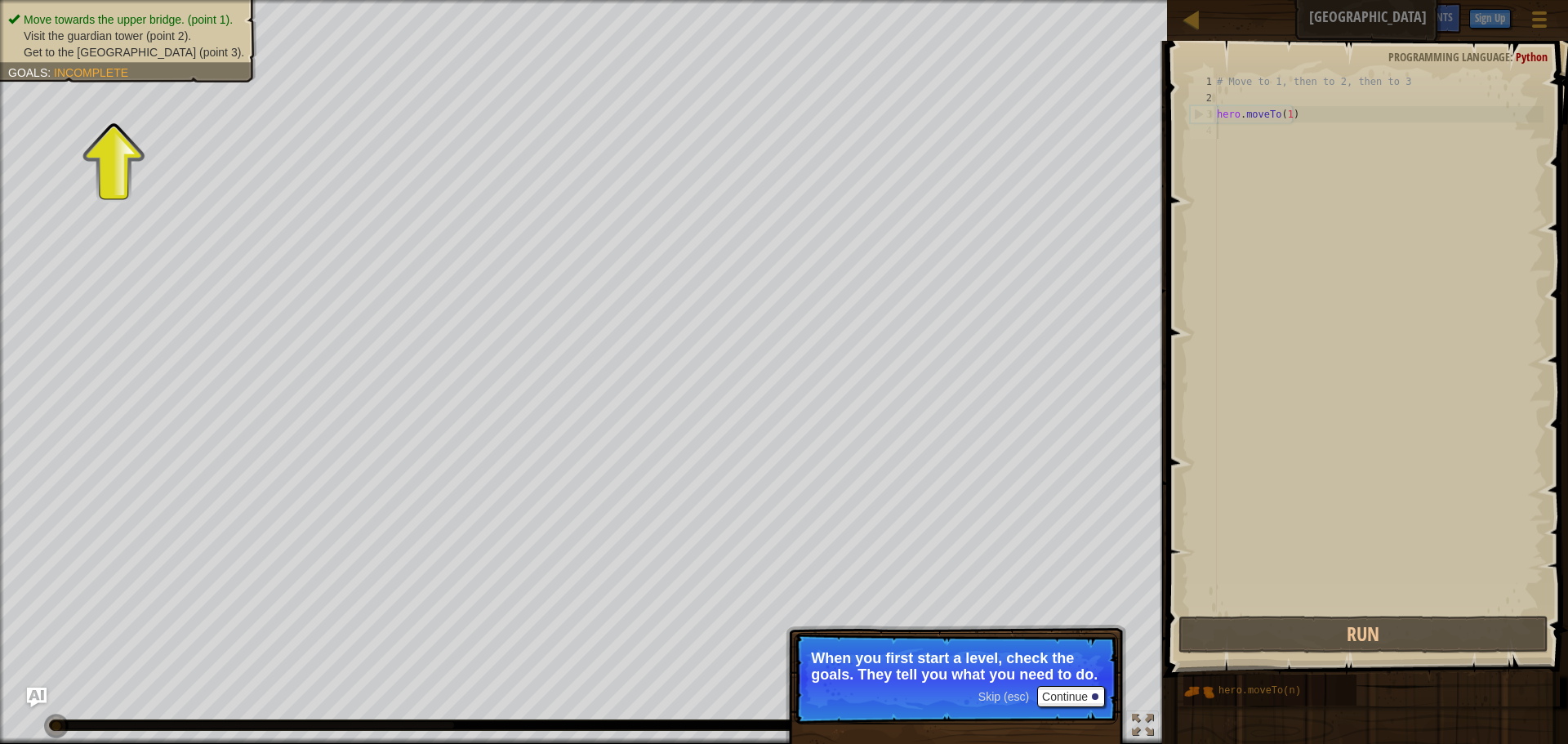
click at [1223, 100] on div "# Move to 1, then to 2, then to 3 hero . moveTo ( 1 )" at bounding box center [1379, 359] width 330 height 572
click at [1225, 128] on div "# Move to 1, then to 2, then to 3 hero . moveTo ( 1 )" at bounding box center [1379, 359] width 330 height 572
